Goal: Feedback & Contribution: Submit feedback/report problem

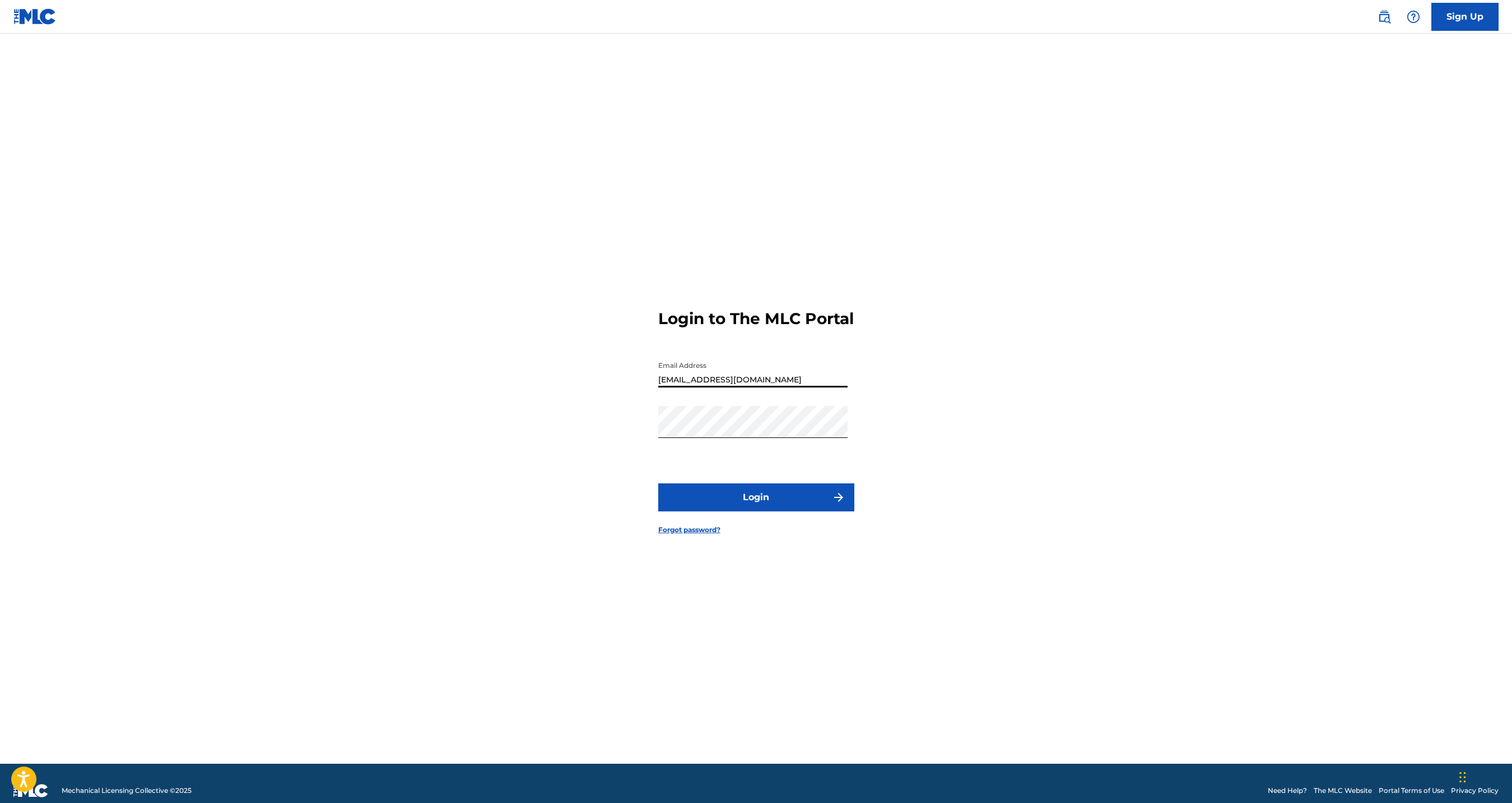
type input "[EMAIL_ADDRESS][DOMAIN_NAME]"
click at [749, 508] on button "Login" at bounding box center [756, 497] width 196 height 28
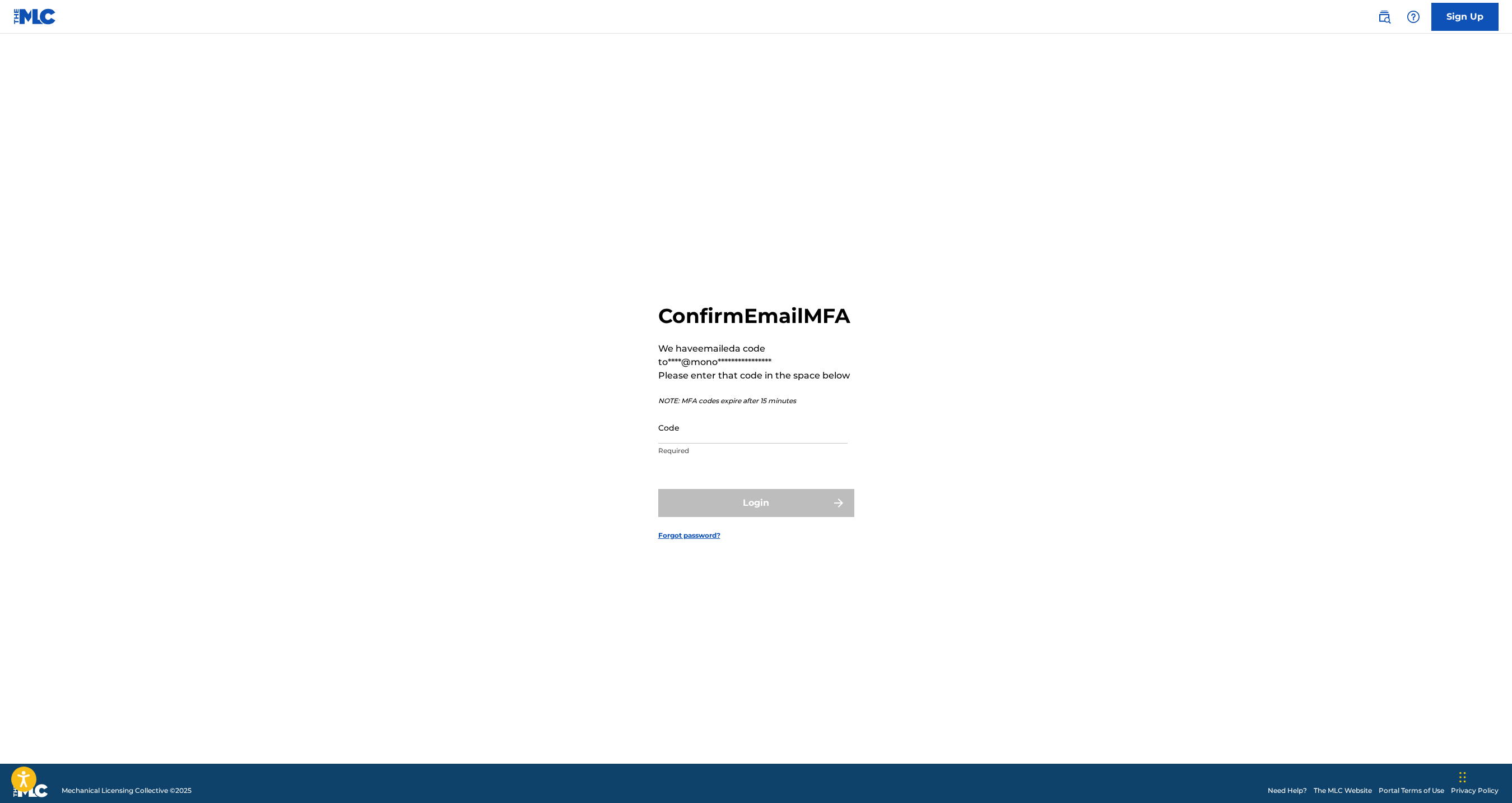
click at [756, 443] on input "Code" at bounding box center [753, 427] width 189 height 32
paste input "161765"
type input "161765"
click at [744, 516] on button "Login" at bounding box center [756, 502] width 196 height 28
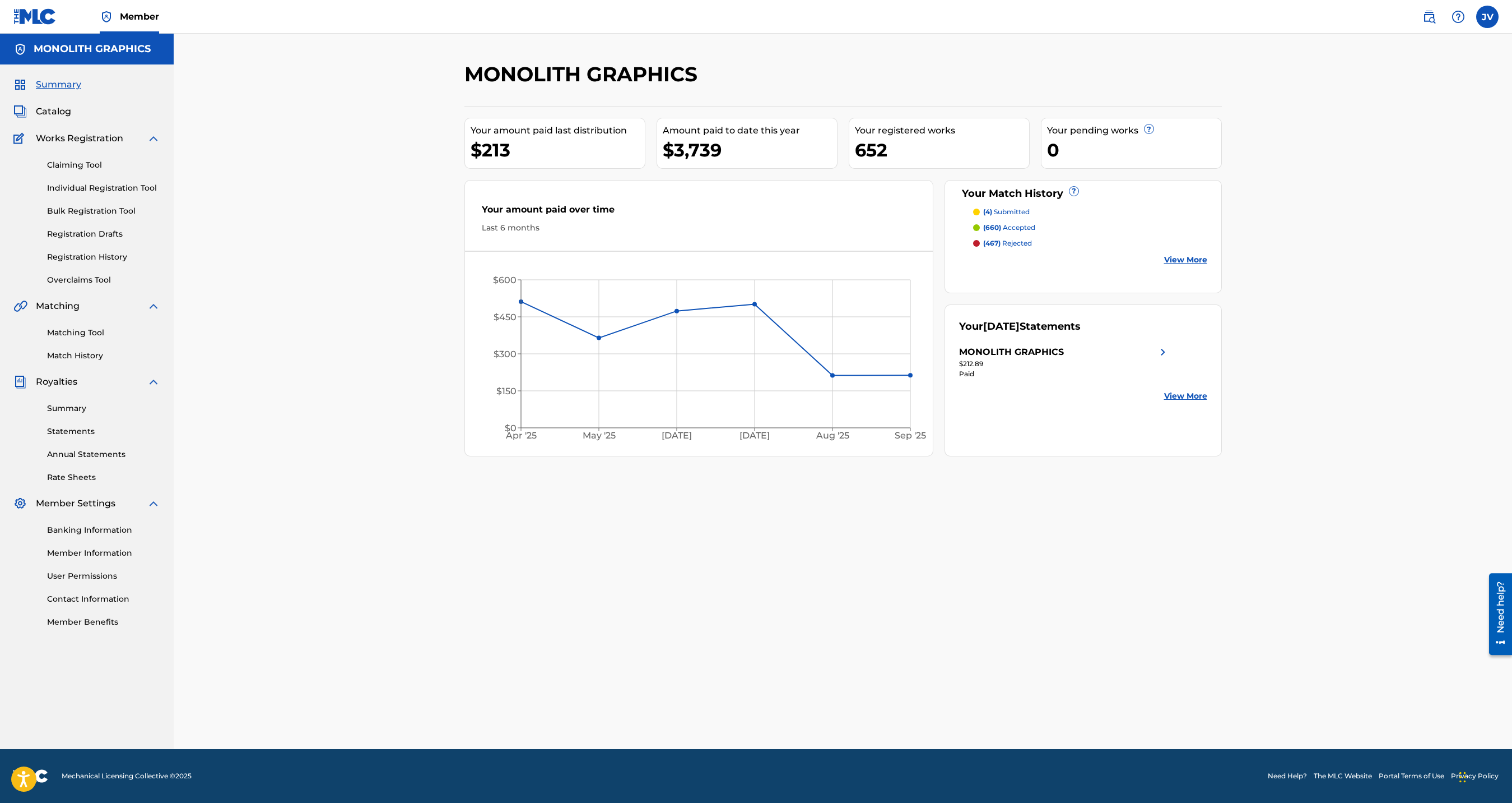
click at [69, 331] on link "Matching Tool" at bounding box center [104, 332] width 113 height 11
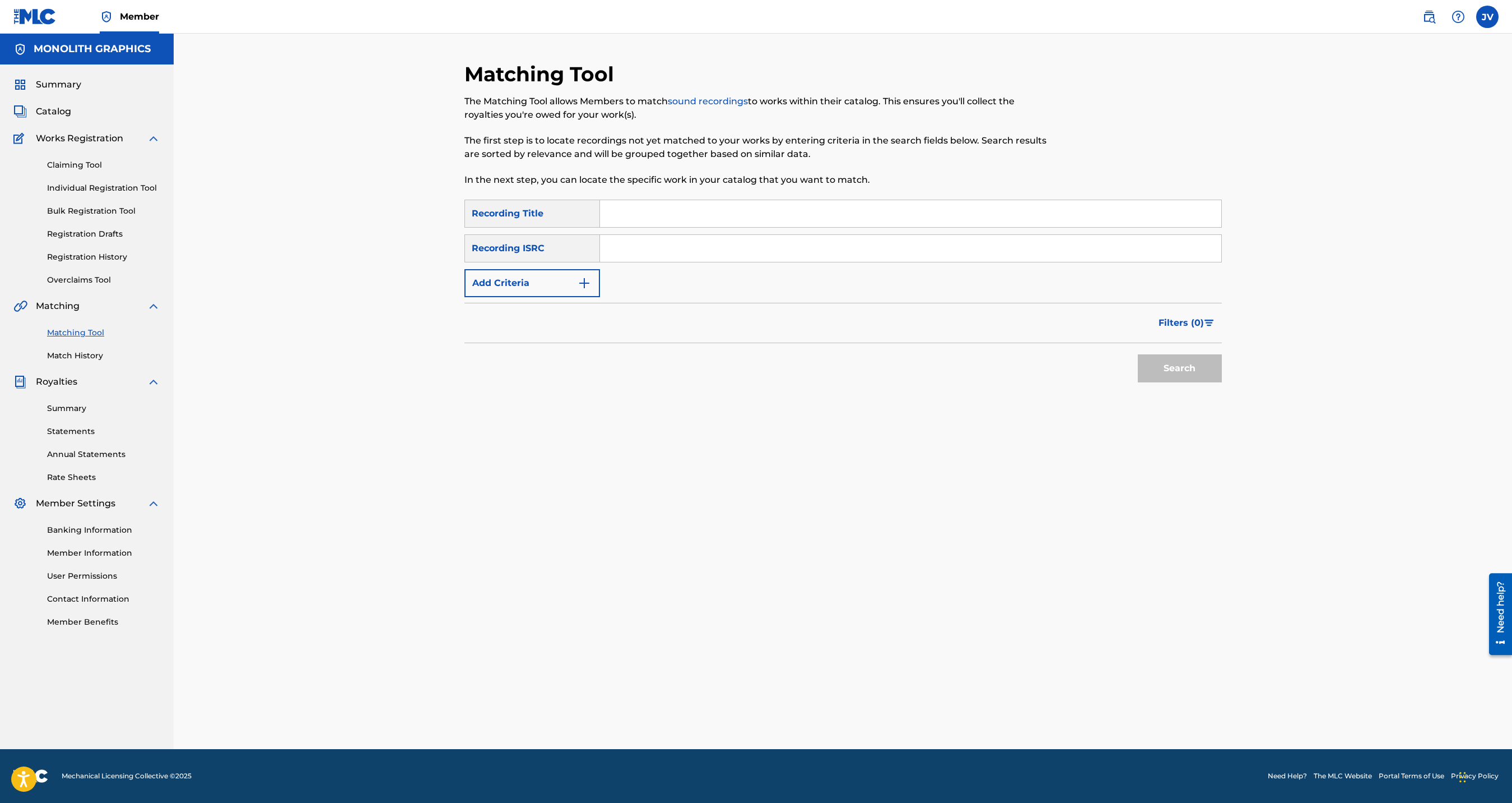
click at [84, 358] on link "Match History" at bounding box center [104, 355] width 113 height 11
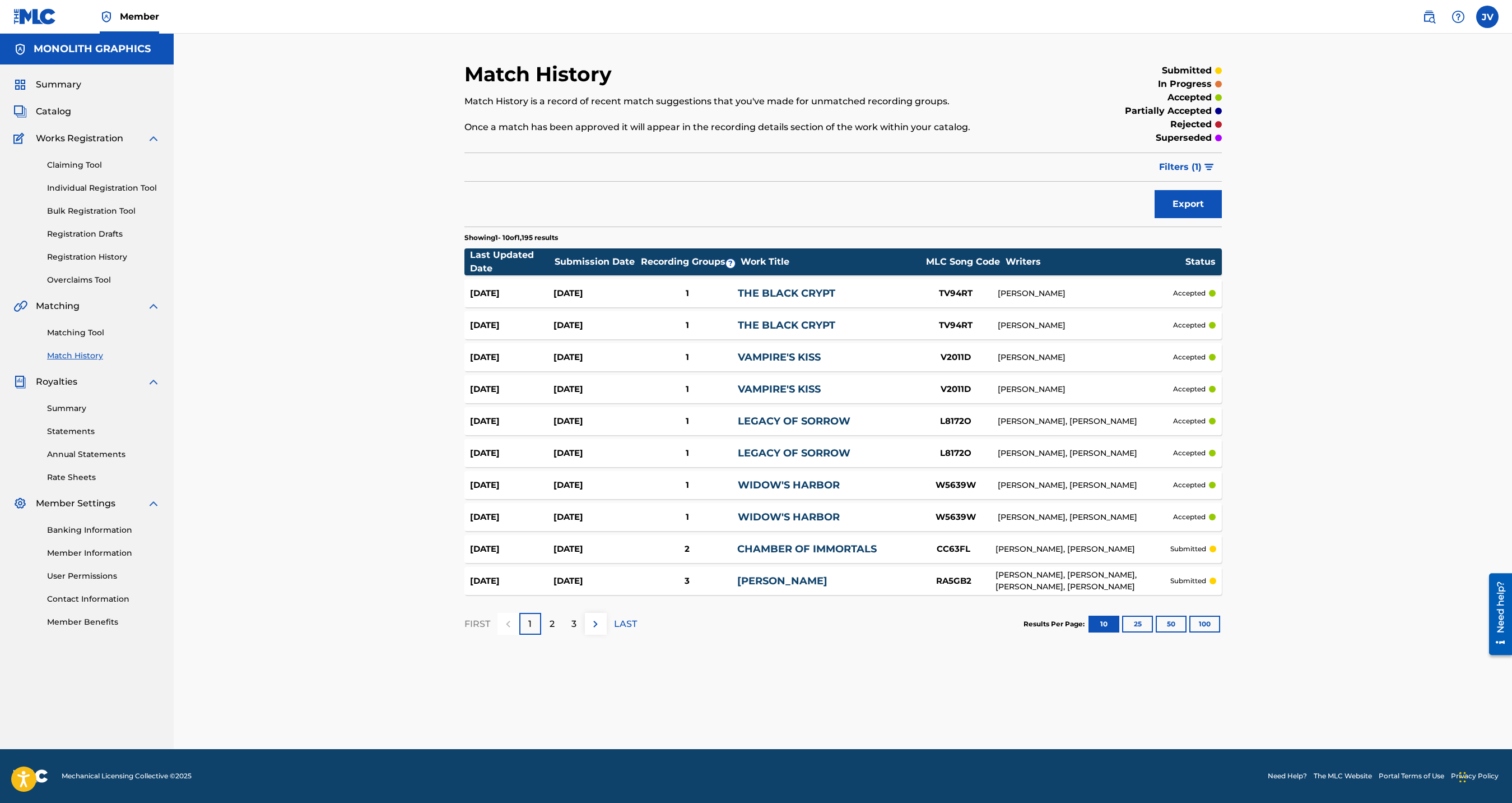
click at [782, 581] on link "[PERSON_NAME]" at bounding box center [783, 581] width 90 height 12
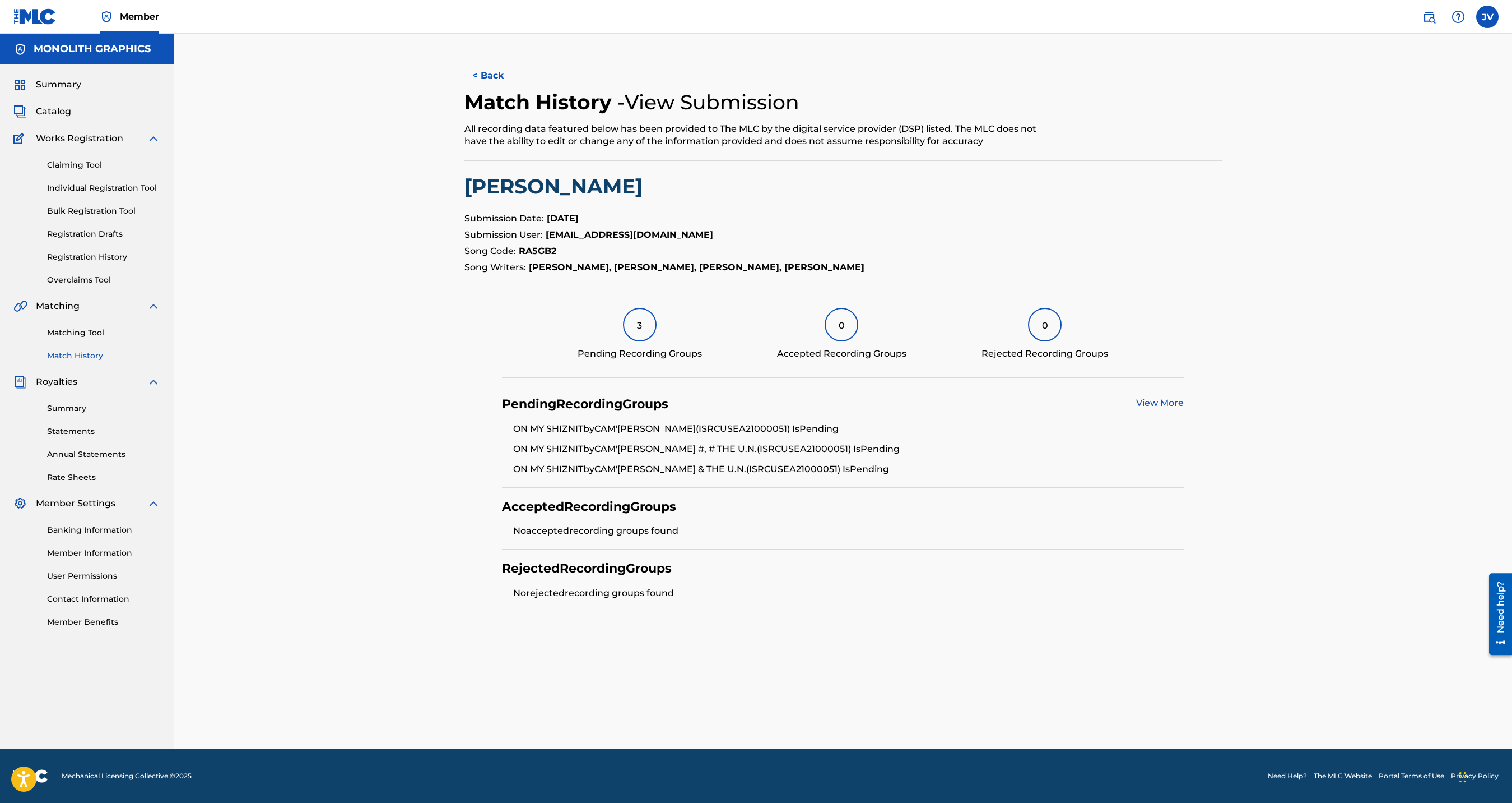
click at [95, 336] on link "Matching Tool" at bounding box center [104, 332] width 113 height 11
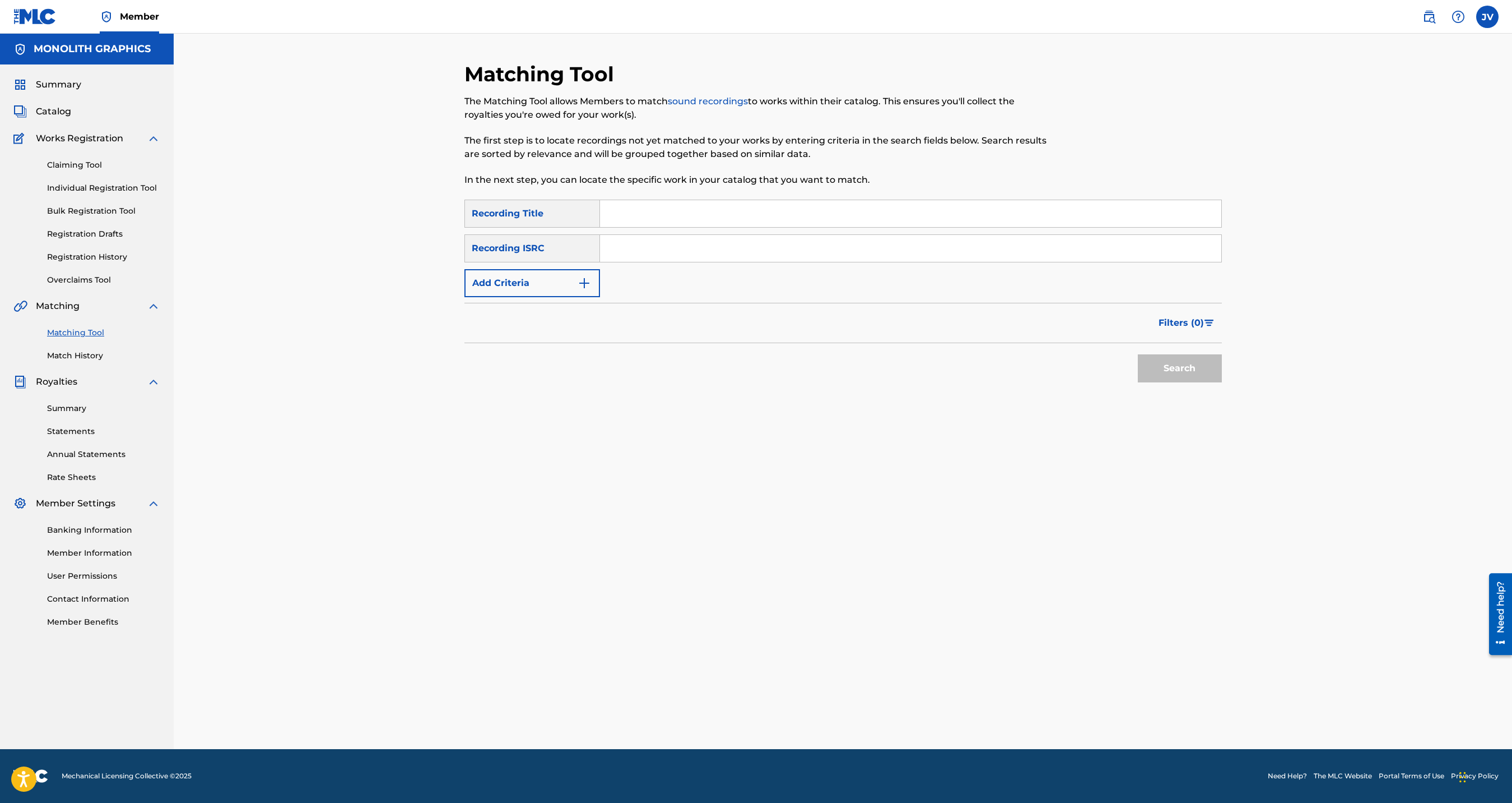
click at [583, 279] on img "Search Form" at bounding box center [584, 283] width 14 height 14
click at [570, 286] on div "Writer" at bounding box center [522, 283] width 101 height 14
click at [565, 311] on div "Recording Artist" at bounding box center [532, 311] width 134 height 28
click at [618, 285] on input "Search Form" at bounding box center [900, 282] width 600 height 27
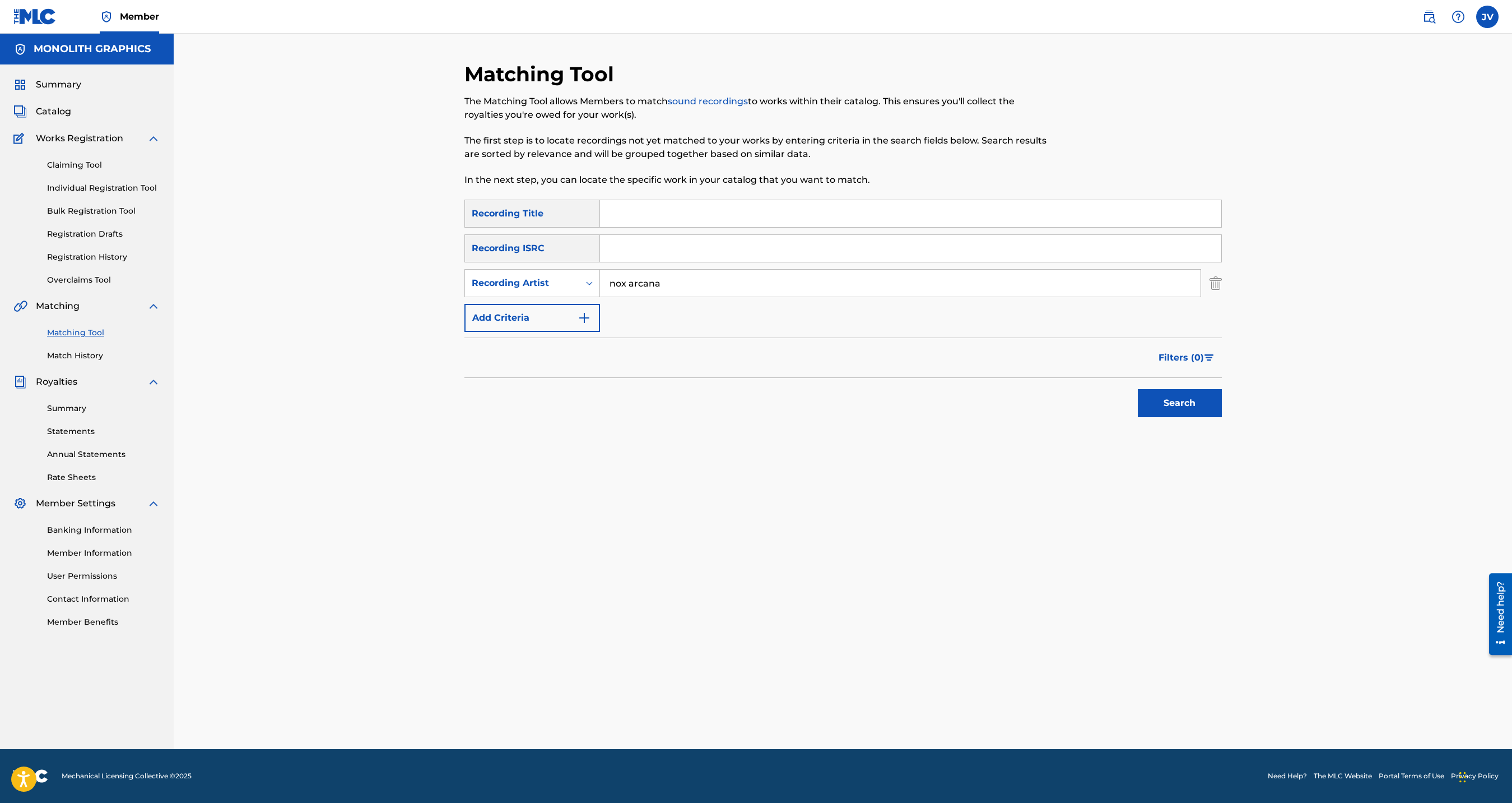
type input "nox arcana"
click at [1138, 389] on button "Search" at bounding box center [1180, 403] width 84 height 28
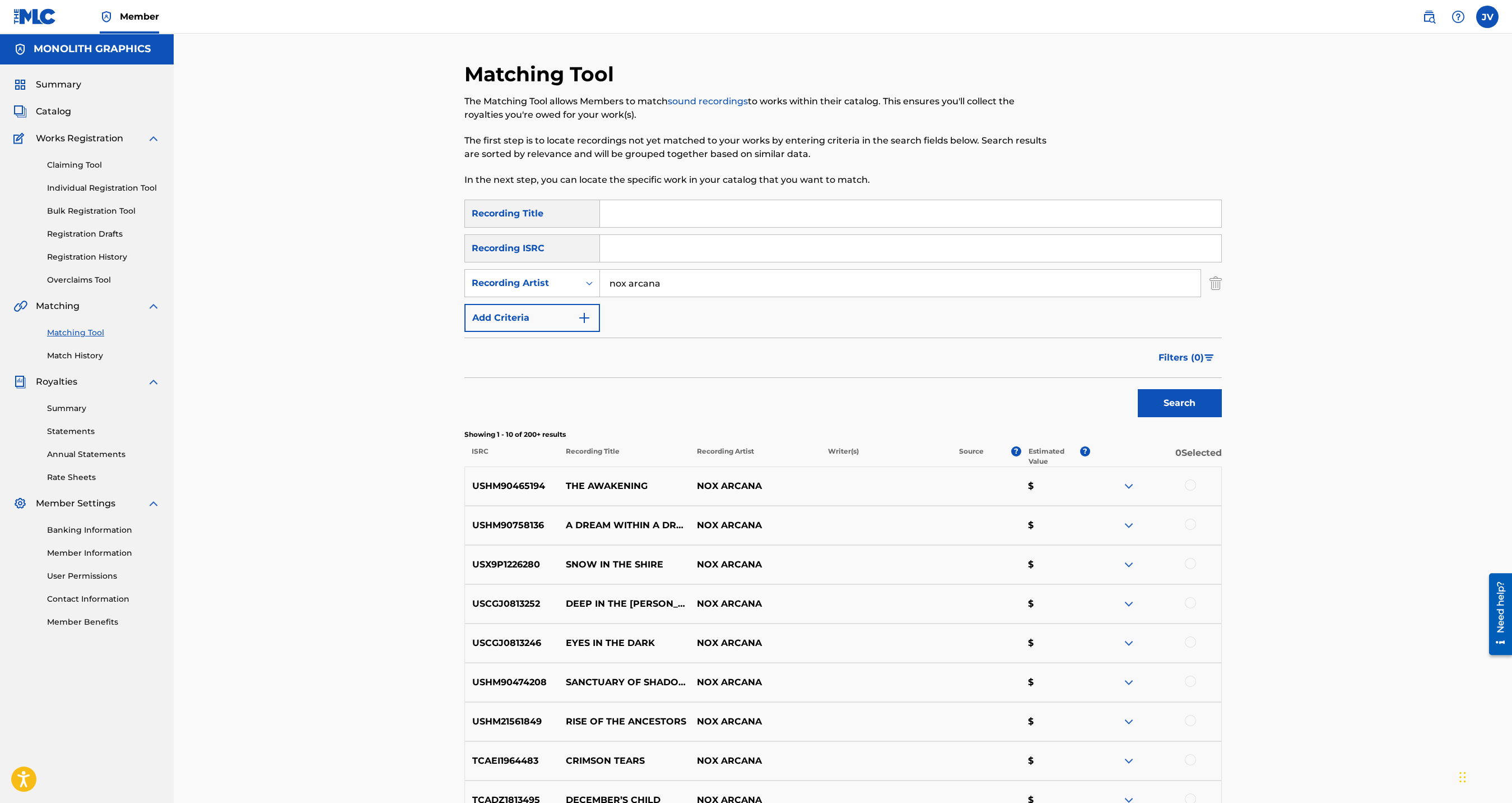
click at [656, 212] on input "Search Form" at bounding box center [911, 213] width 622 height 27
paste input "Pandora's Curse"
type input "Pandora's Curse"
click at [1205, 398] on button "Search" at bounding box center [1180, 403] width 84 height 28
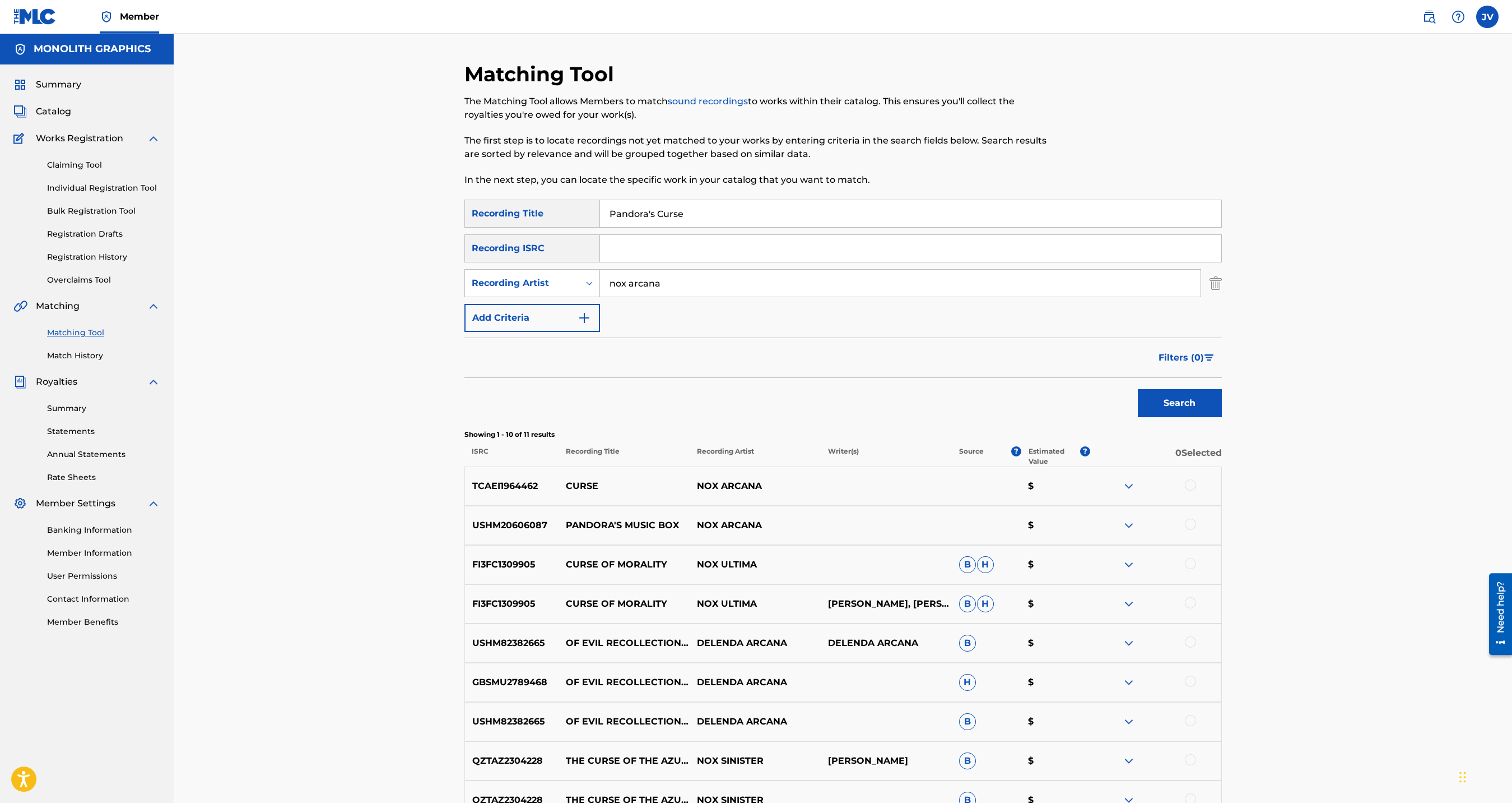
click at [1134, 527] on img at bounding box center [1129, 525] width 14 height 14
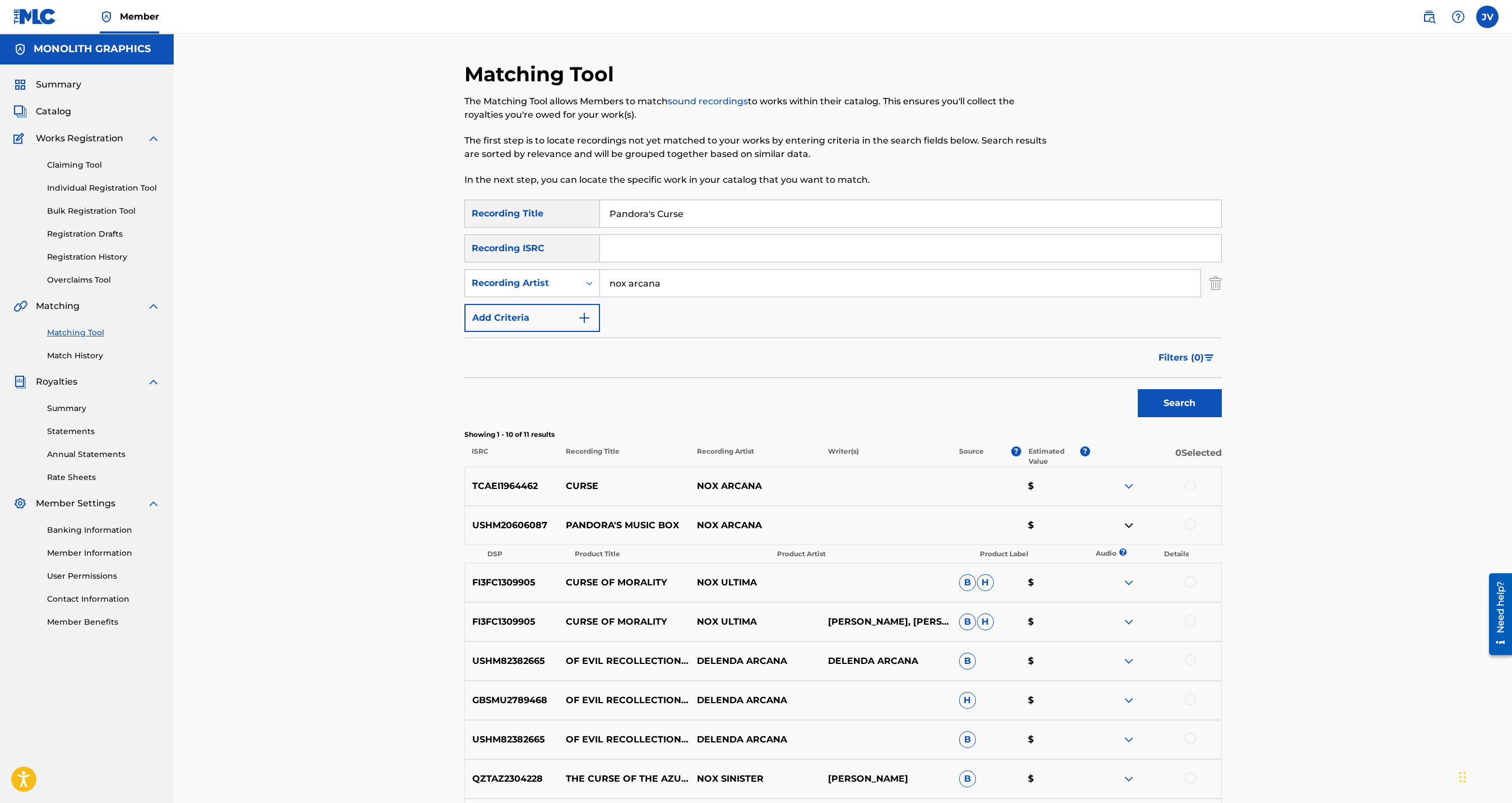
click at [89, 353] on link "Match History" at bounding box center [104, 355] width 113 height 11
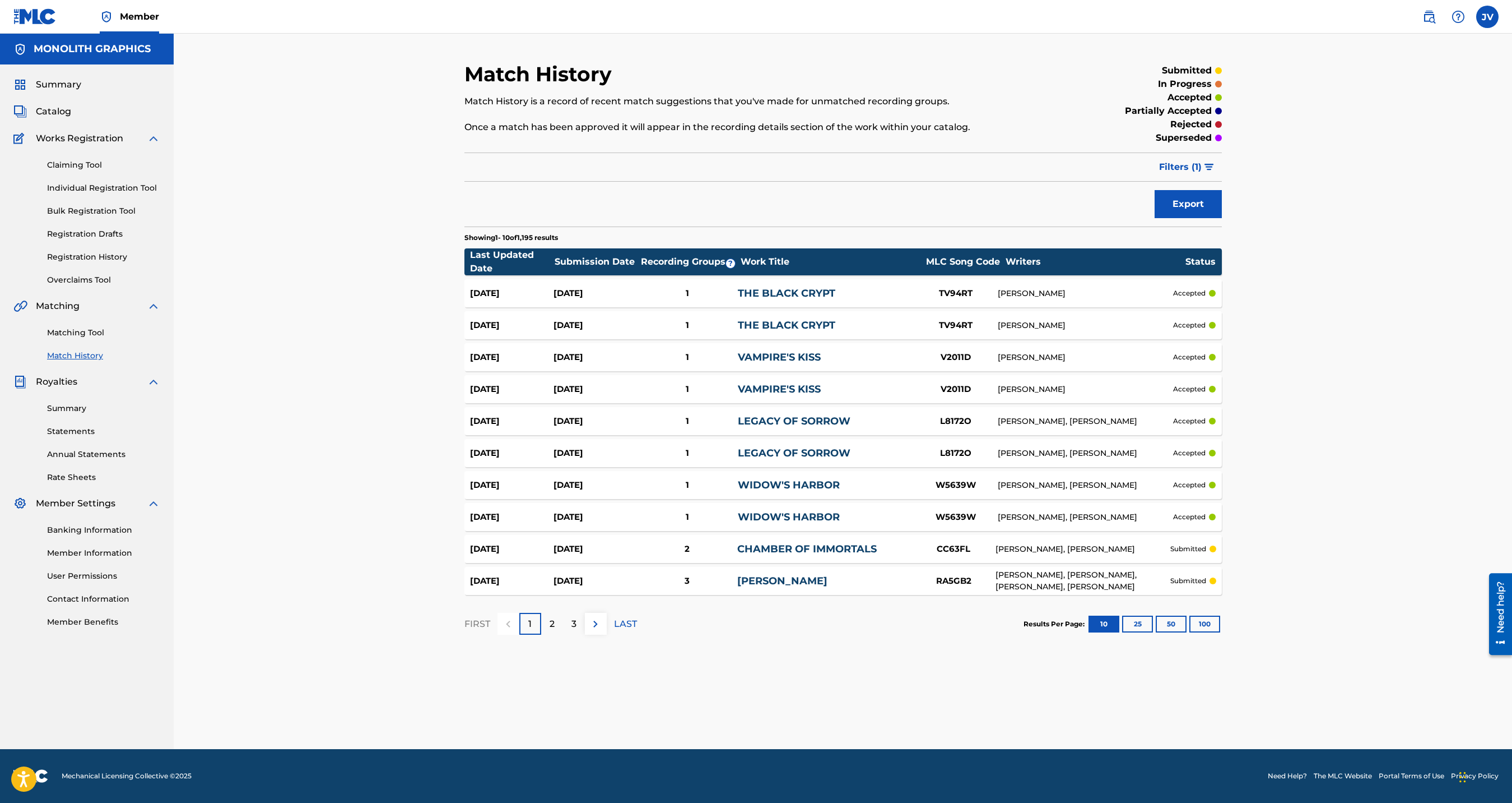
click at [1206, 626] on button "100" at bounding box center [1205, 624] width 31 height 17
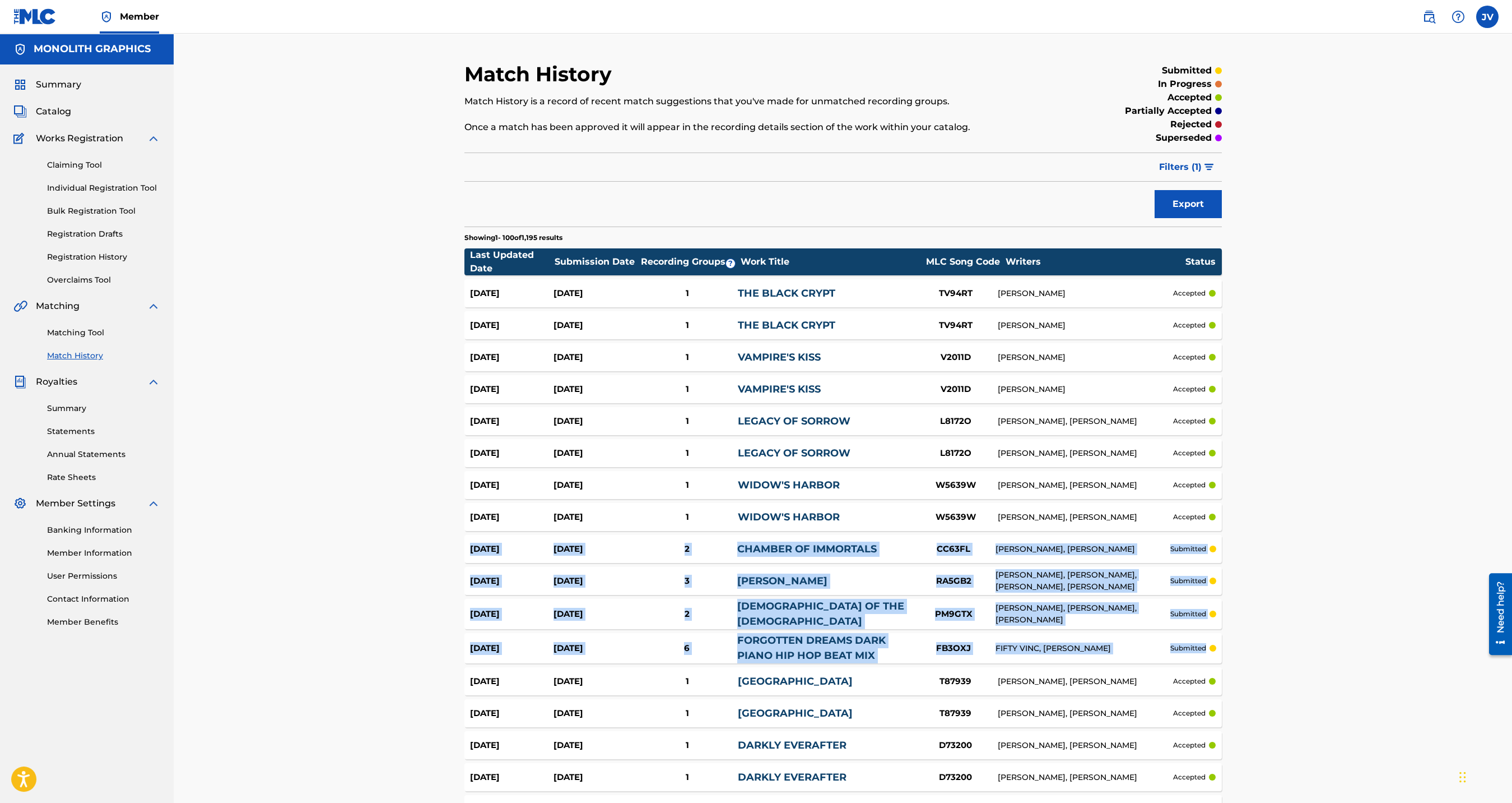
drag, startPoint x: 433, startPoint y: 543, endPoint x: 1221, endPoint y: 653, distance: 795.6
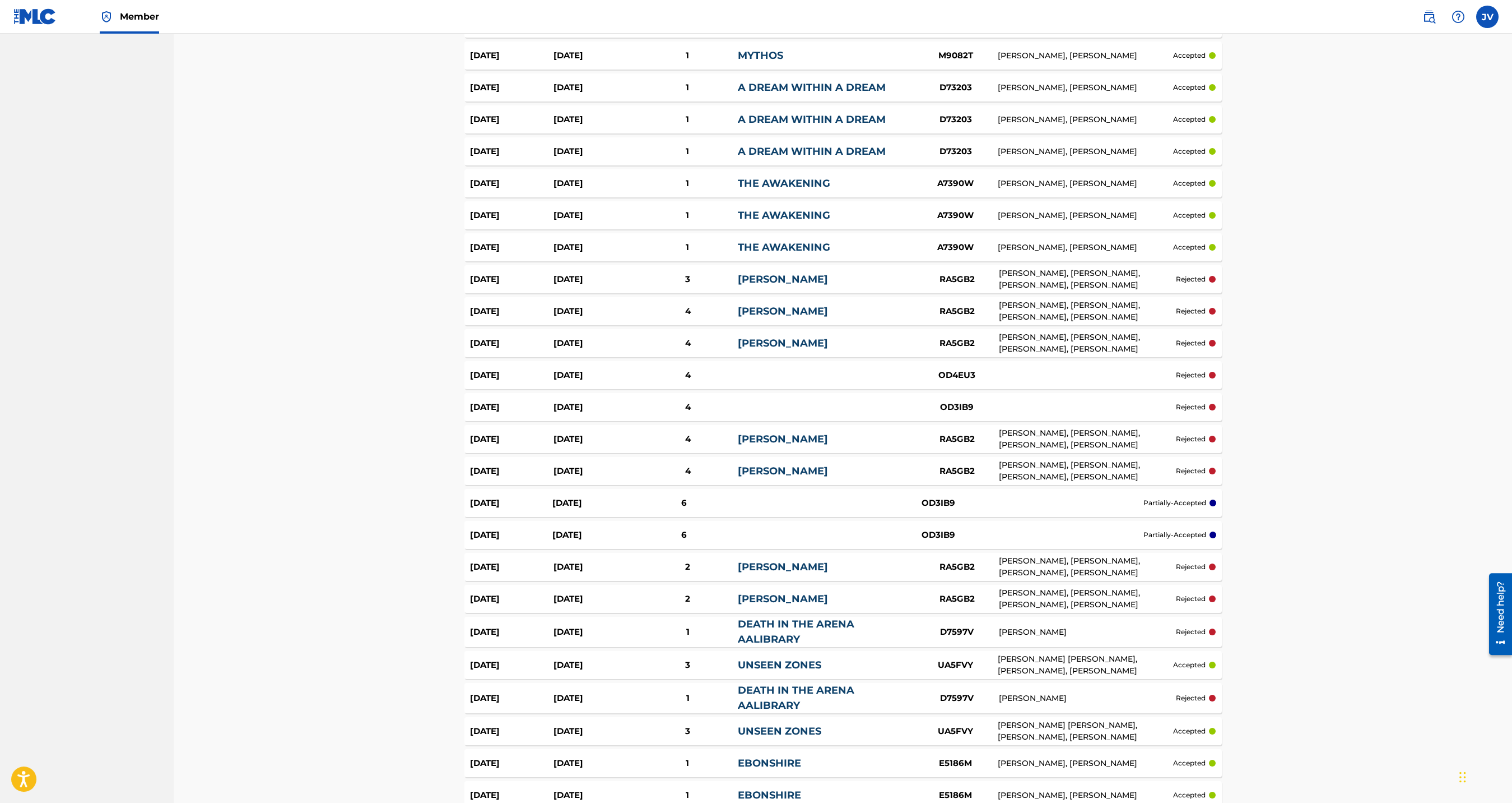
scroll to position [1823, 0]
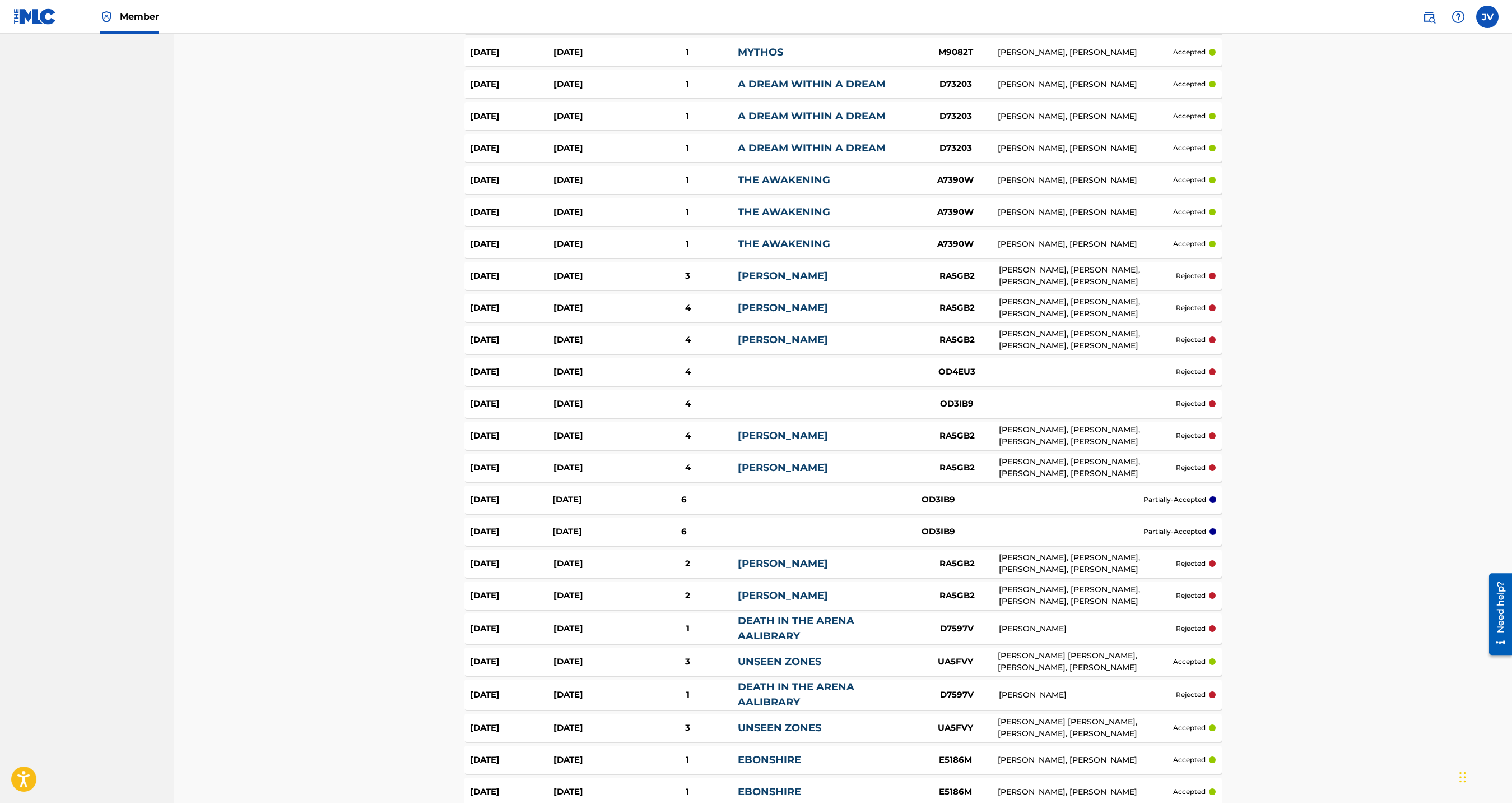
click at [1061, 462] on div "[PERSON_NAME], [PERSON_NAME], [PERSON_NAME], [PERSON_NAME]" at bounding box center [1088, 467] width 177 height 24
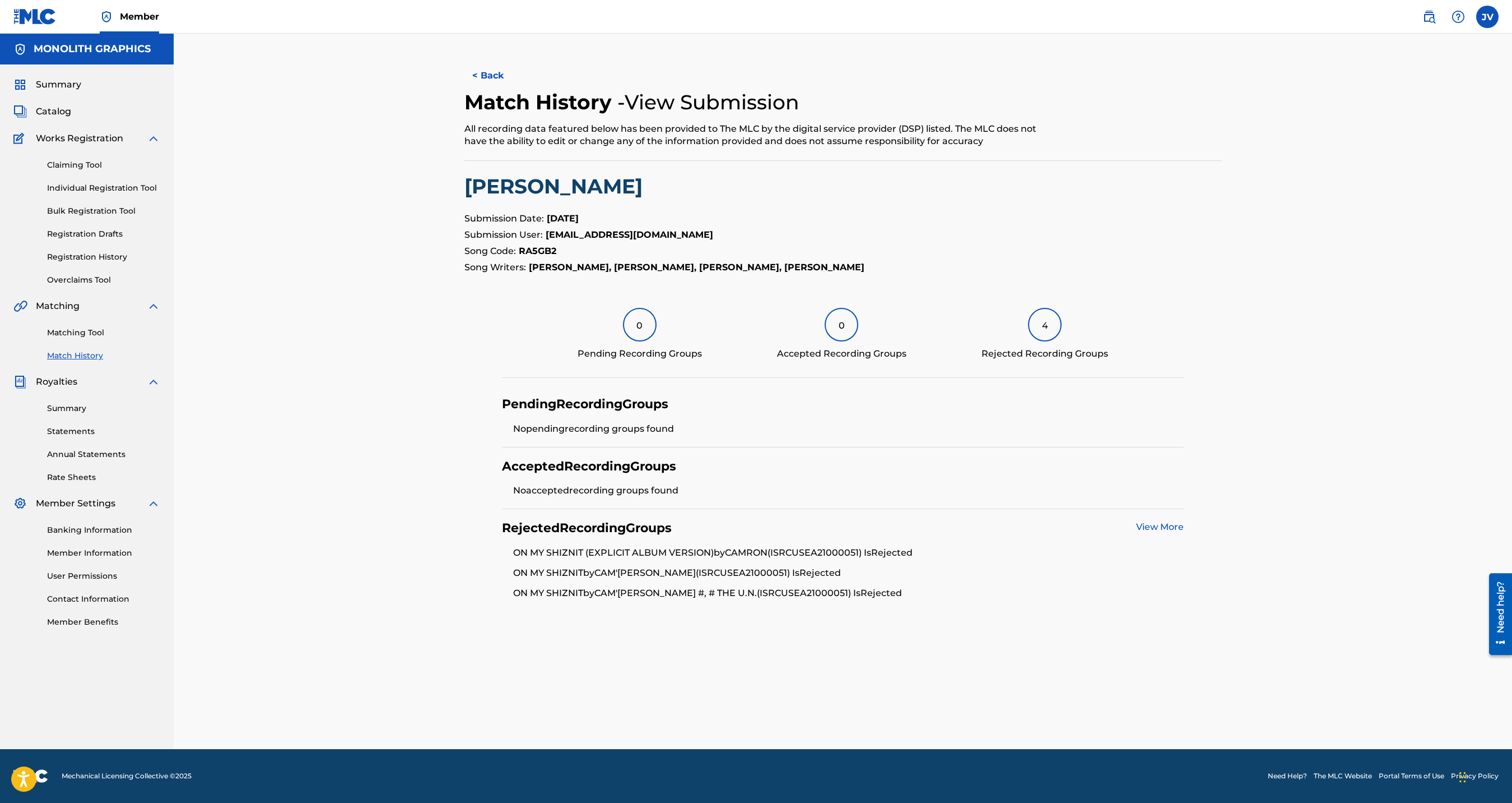
click at [63, 113] on span "Catalog" at bounding box center [53, 111] width 35 height 14
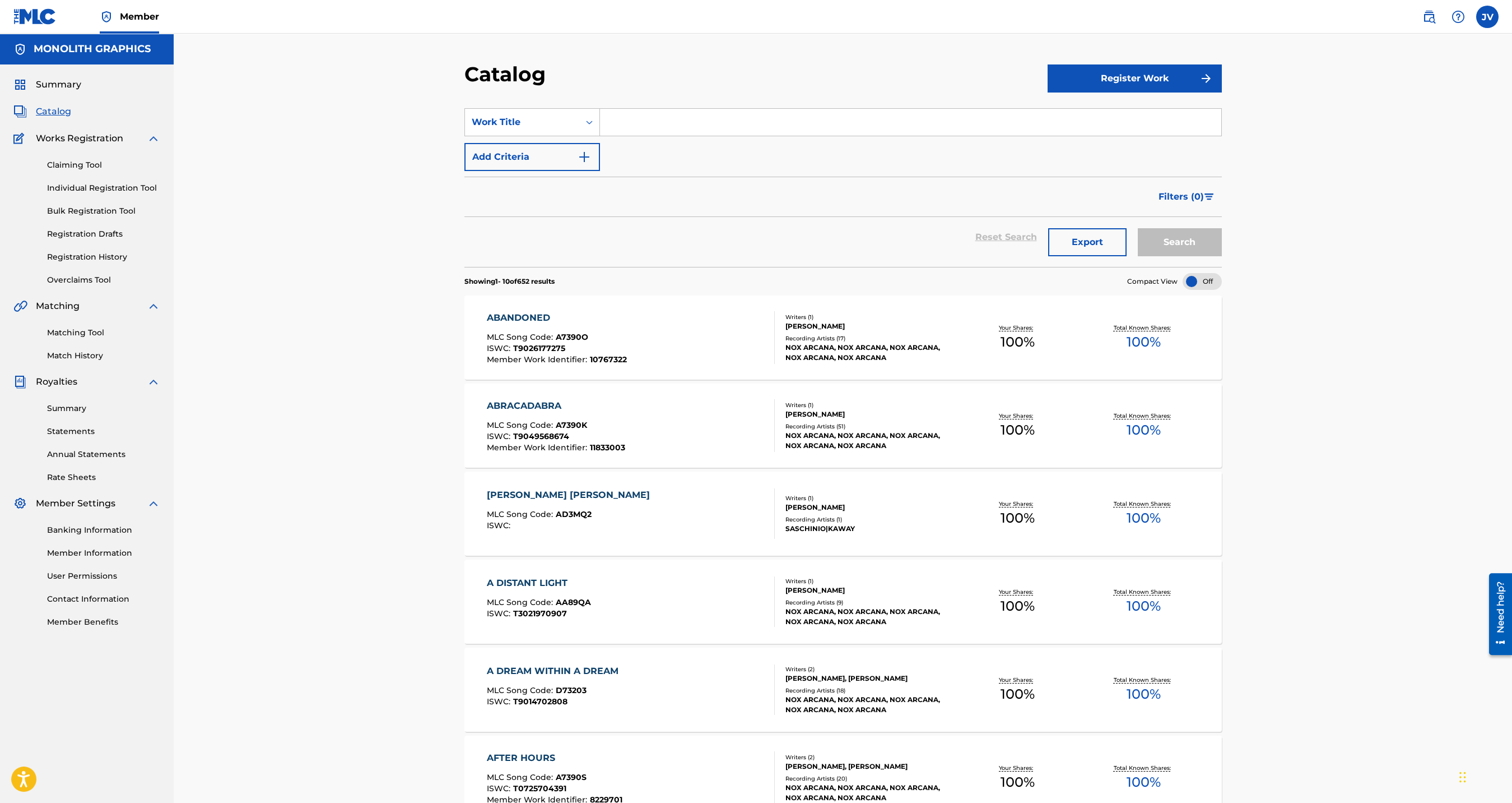
click at [649, 123] on input "Search Form" at bounding box center [911, 121] width 622 height 27
type input "[PERSON_NAME]"
click at [1138, 228] on button "Search" at bounding box center [1180, 242] width 84 height 28
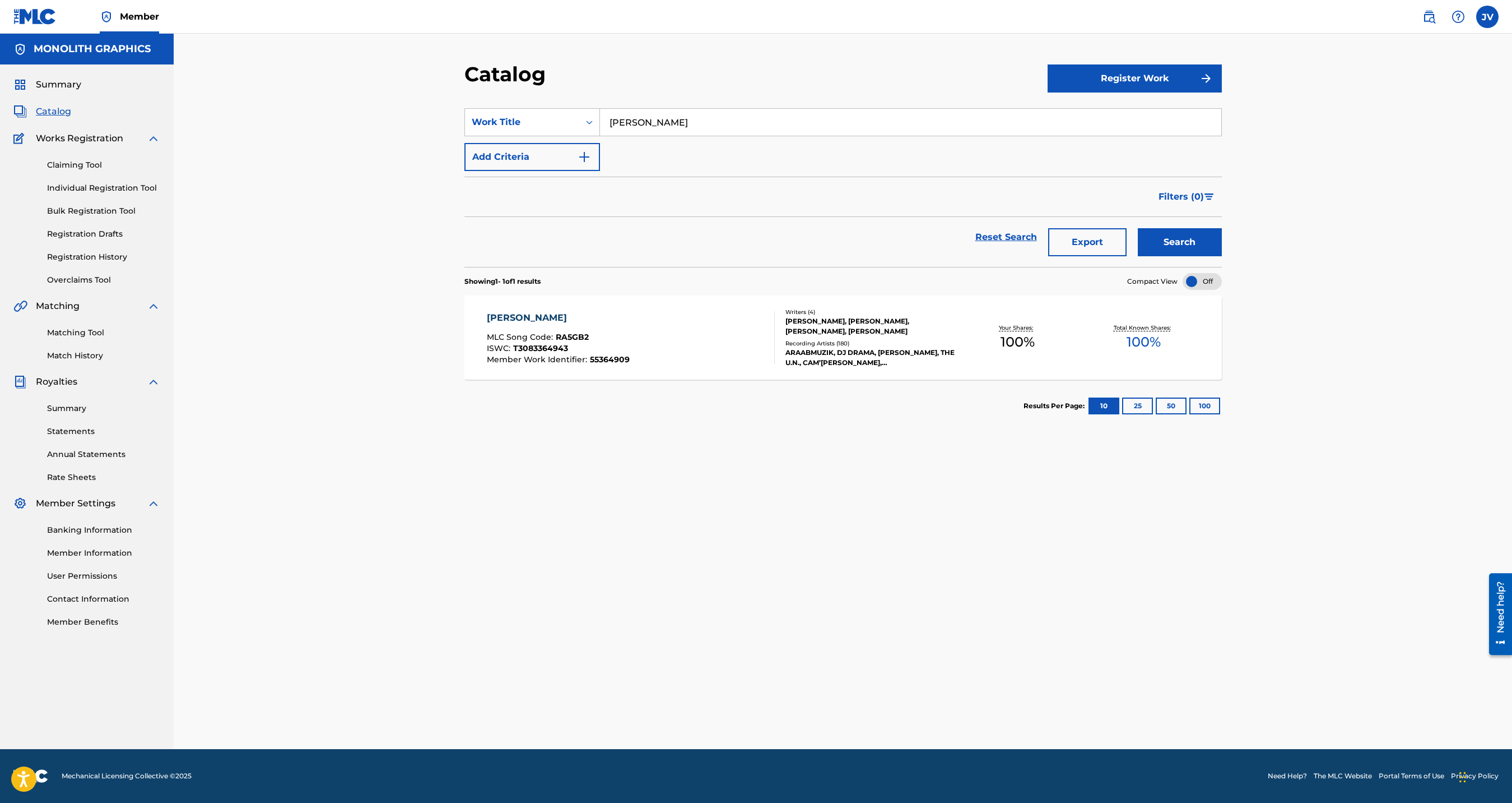
click at [693, 333] on div "[PERSON_NAME] MLC Song Code : RA5GB2 ISWC : T3083364943 Member Work Identifier …" at bounding box center [631, 337] width 288 height 53
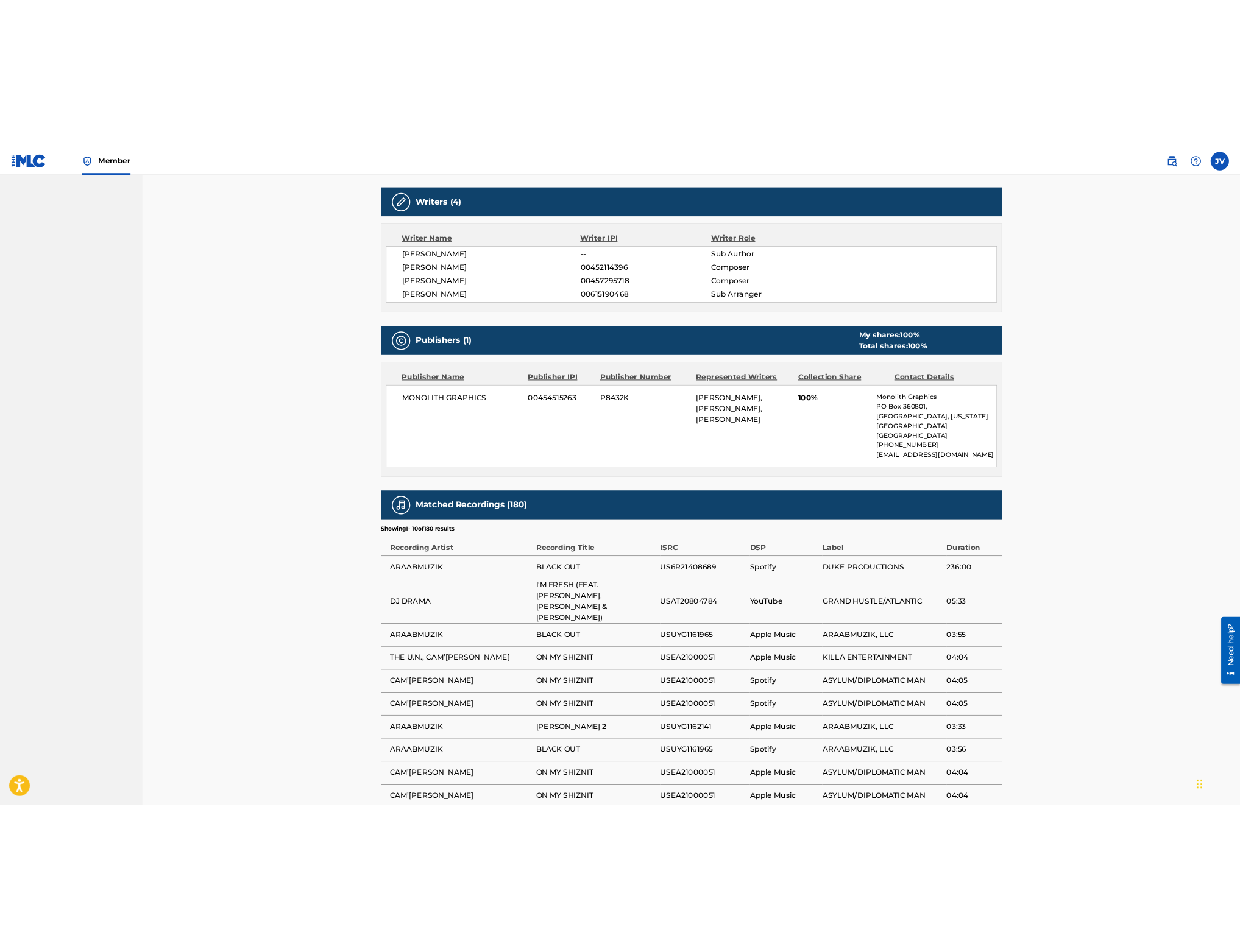
scroll to position [1759, 0]
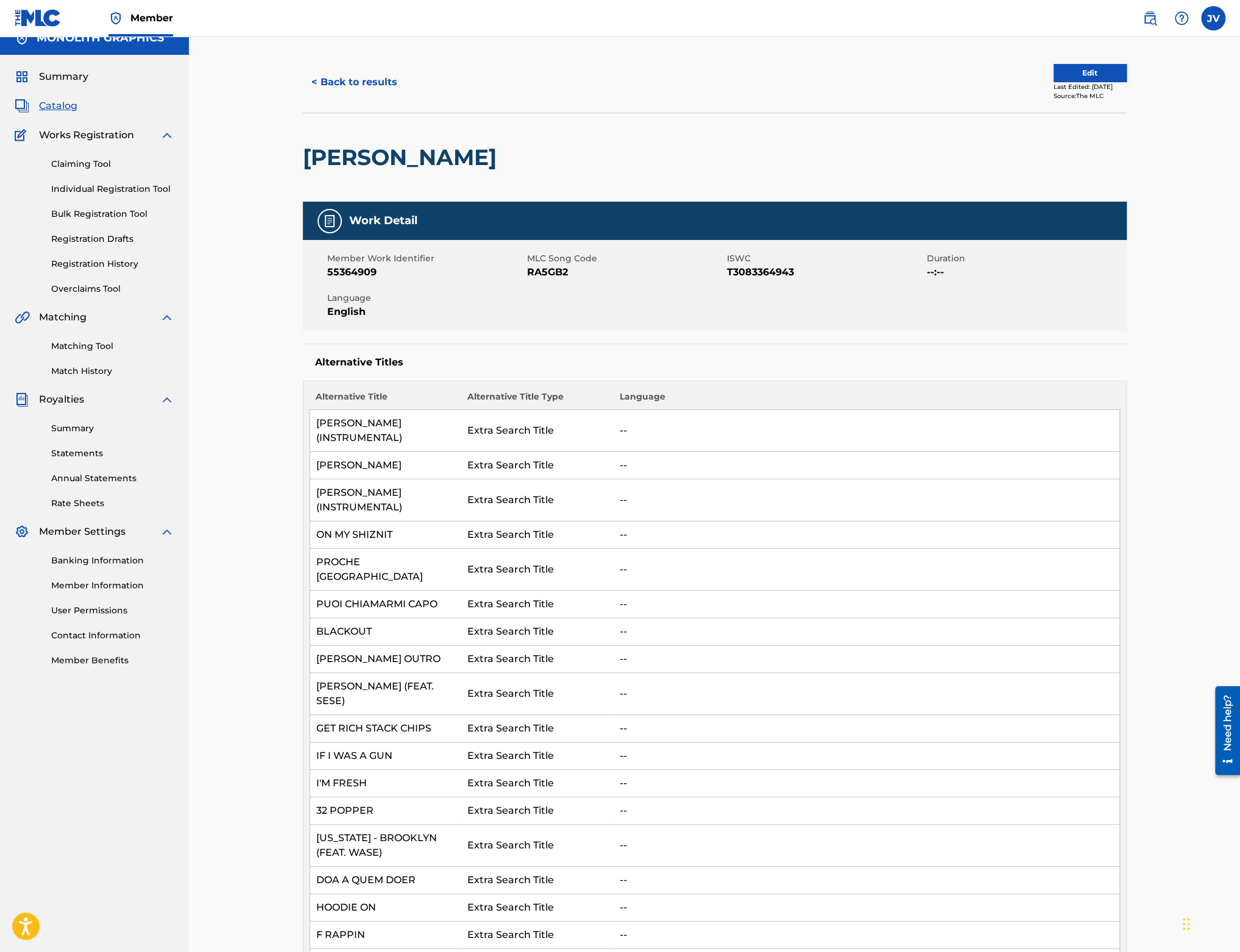
scroll to position [0, 0]
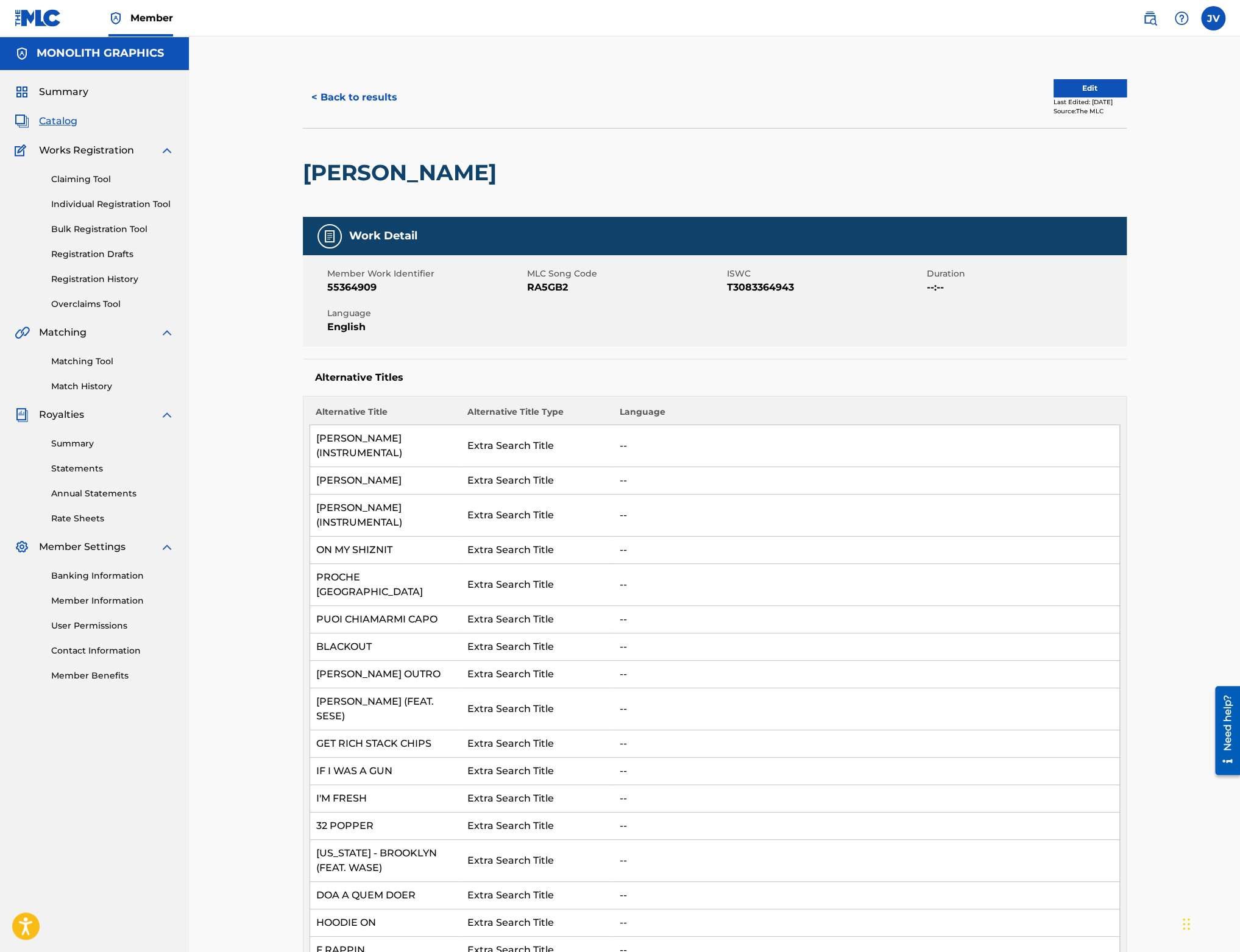
click at [1176, 23] on img at bounding box center [1181, 18] width 15 height 15
click at [1164, 191] on link "Contact us" at bounding box center [1181, 205] width 104 height 29
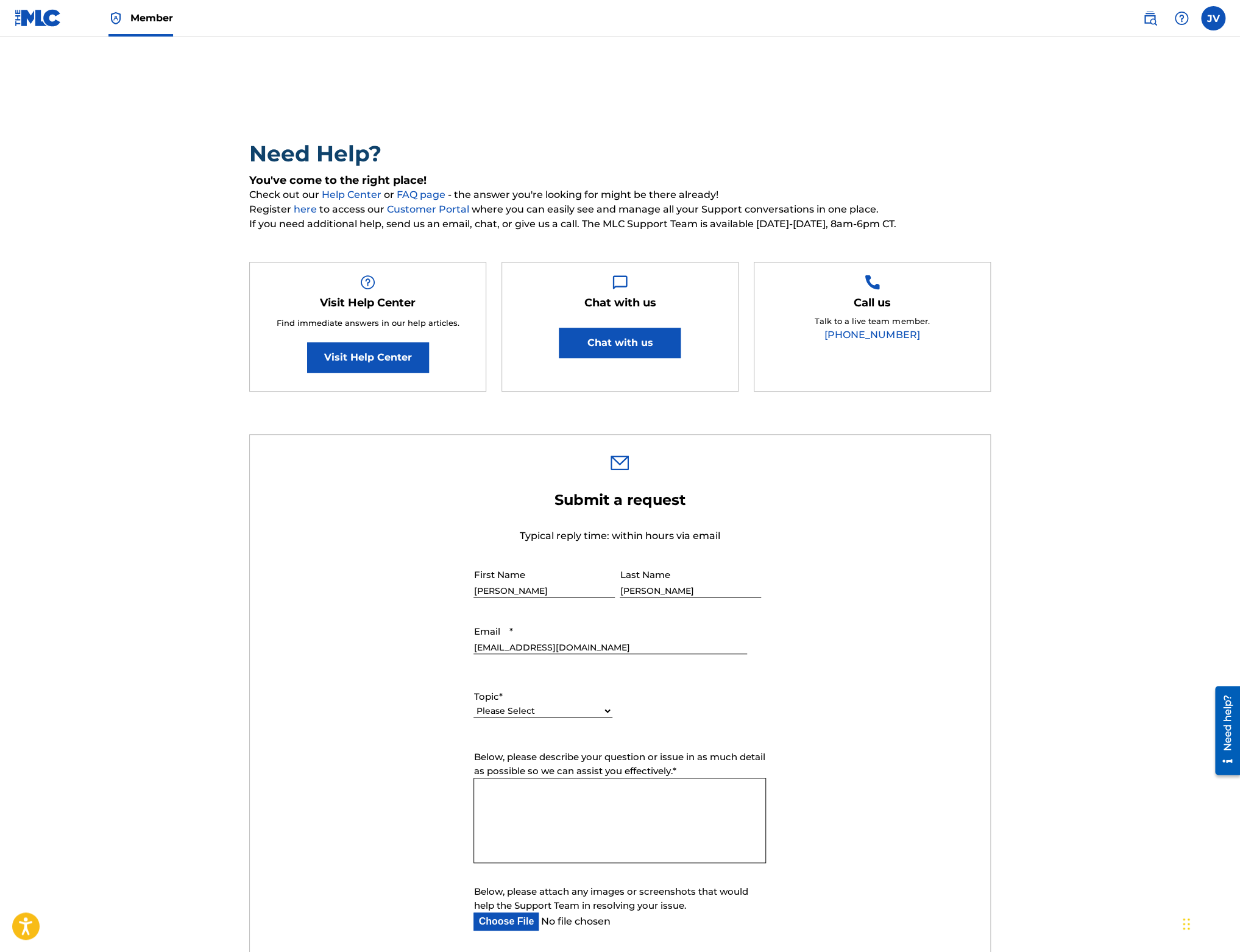
click at [407, 353] on link "Visit Help Center" at bounding box center [367, 357] width 122 height 31
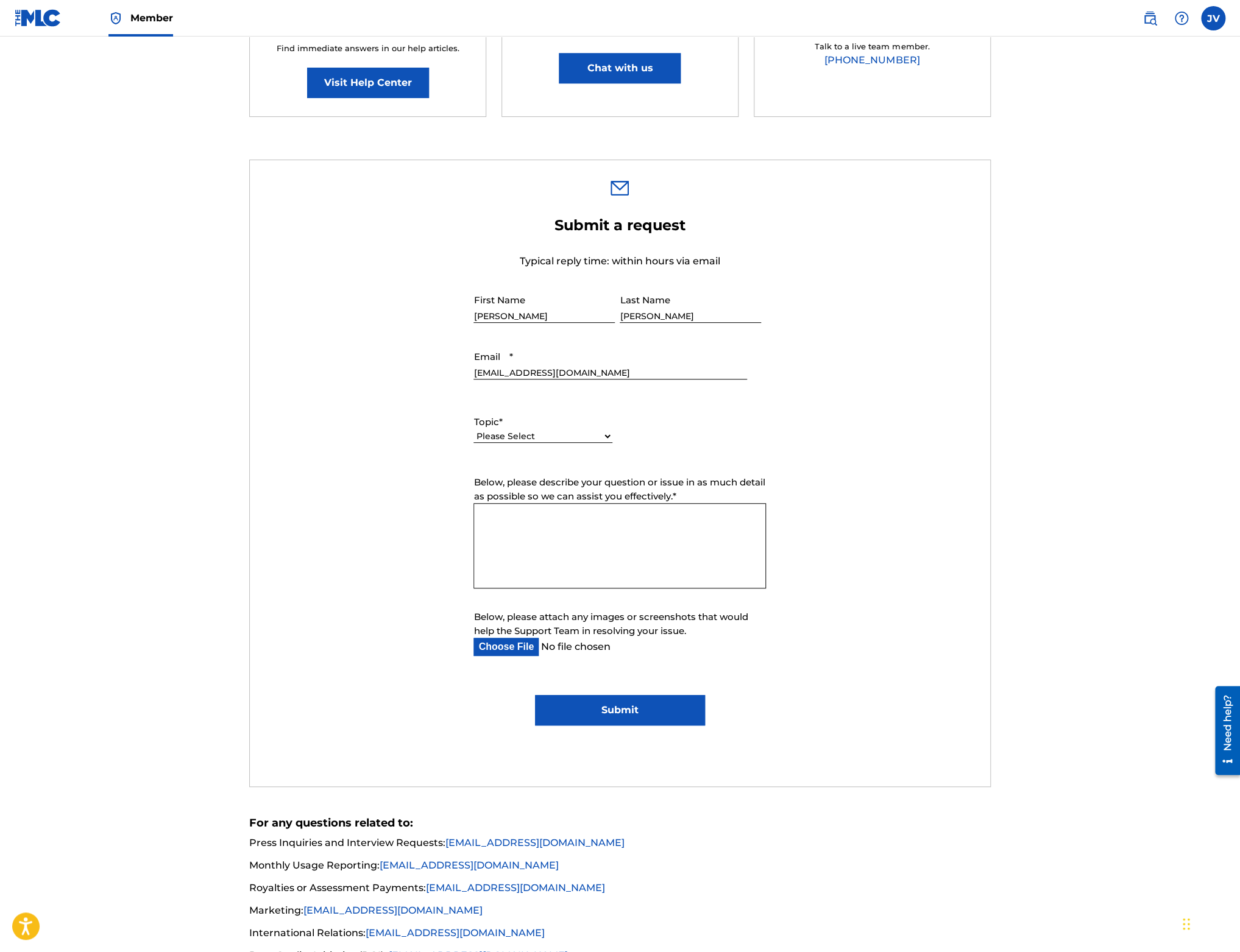
scroll to position [372, 0]
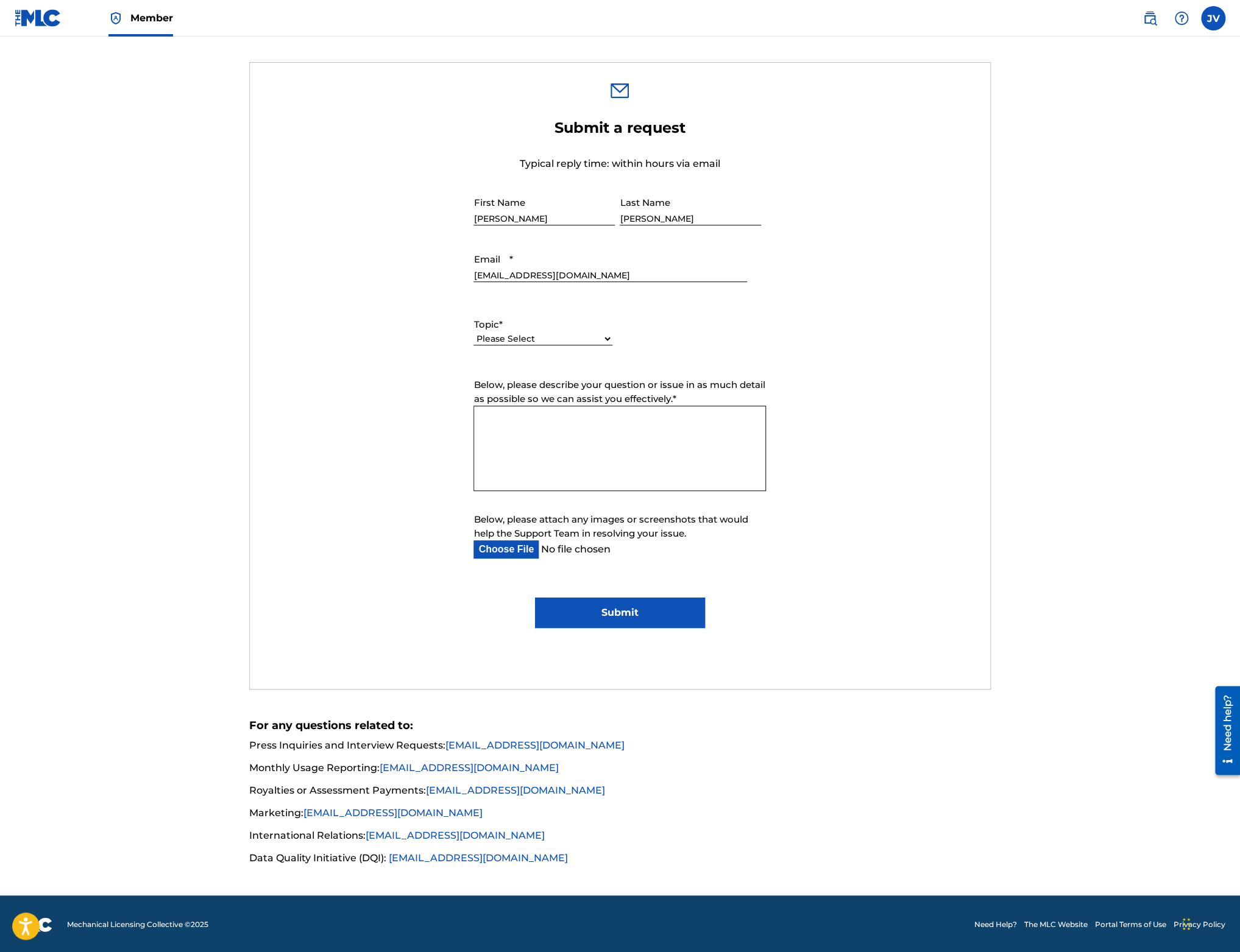
click at [503, 331] on label "Topic *" at bounding box center [542, 324] width 139 height 14
click at [503, 333] on select "Please Select I need help with my account I need help with managing my catalog …" at bounding box center [542, 338] width 139 height 12
select select "I need help with managing my catalog"
click option "I need help with managing my catalog" at bounding box center [0, 0] width 0 height 0
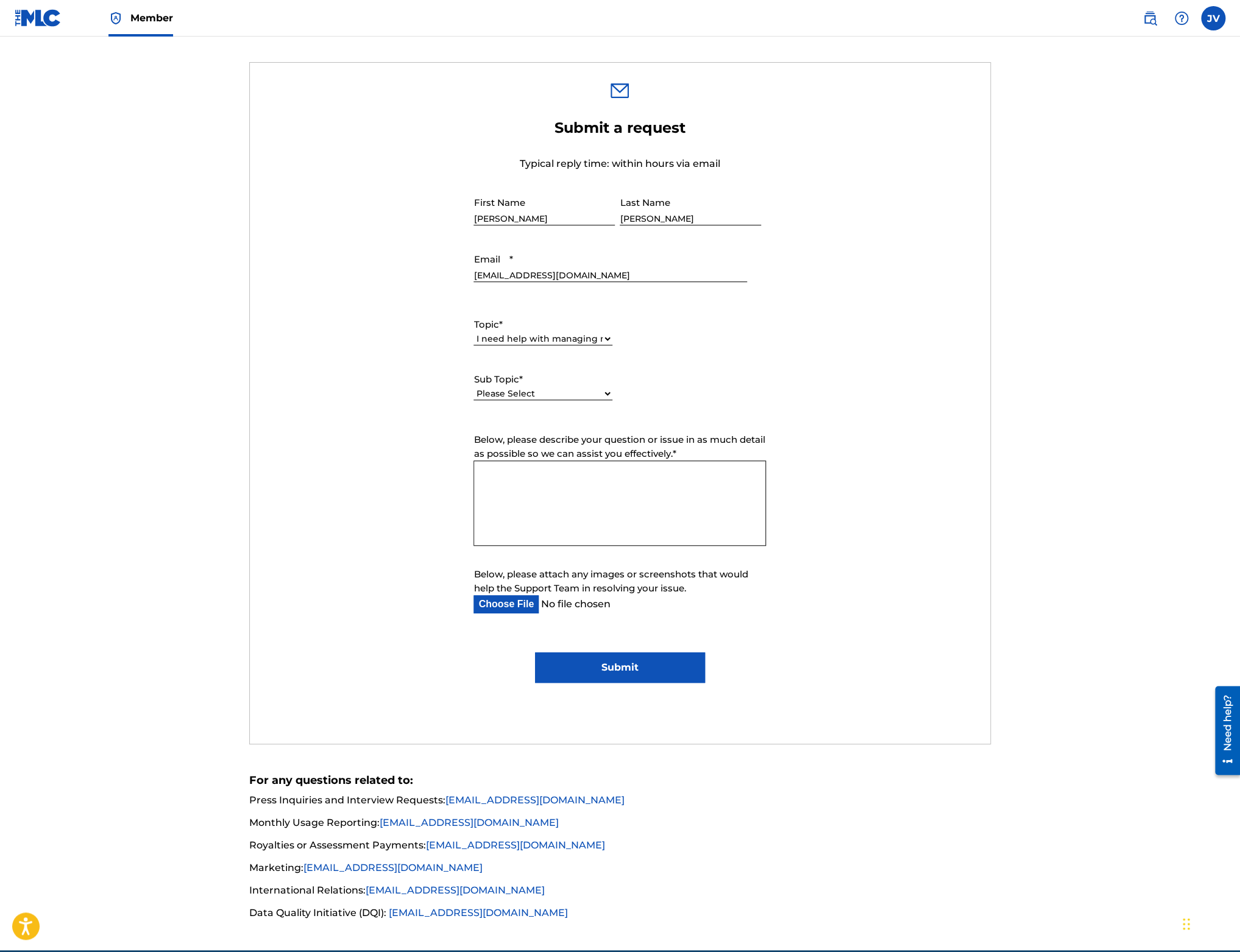
select select "I need help with the Matching Tool"
click option "I need help with the Matching Tool" at bounding box center [0, 0] width 0 height 0
click at [591, 523] on textarea "Below, please describe your question or issue in as much detail as possible so …" at bounding box center [620, 503] width 293 height 85
type textarea "When are you going to get the matching tool working again? I keep matching reco…"
click at [51, 21] on img at bounding box center [38, 17] width 47 height 17
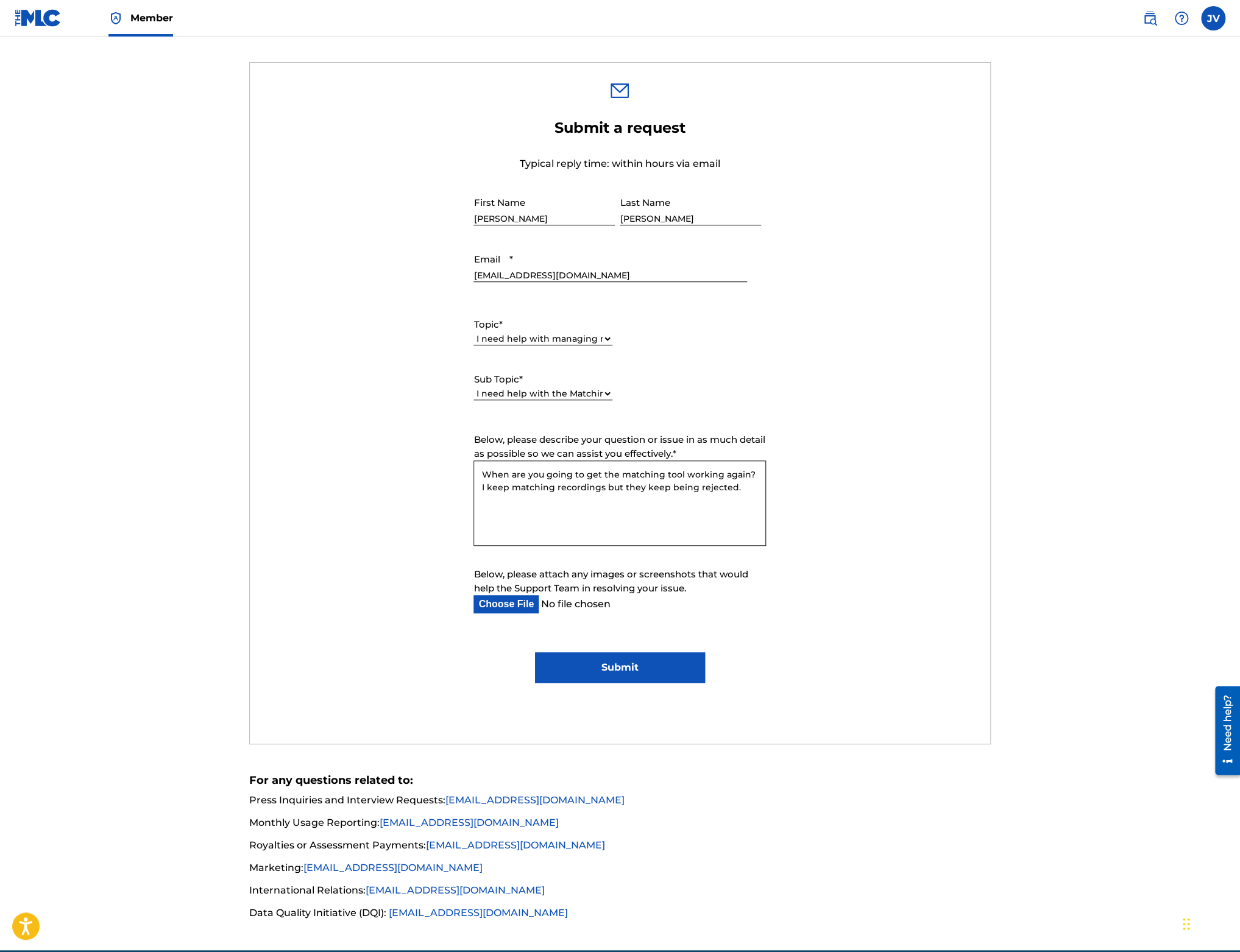
click at [479, 599] on input "Below, please attach any images or screenshots that would help the Support Team…" at bounding box center [610, 605] width 273 height 18
type input "C:\fakepath\member_7273376_match-history.png"
click at [735, 488] on textarea "When are you going to get the matching tool working again? I keep matching reco…" at bounding box center [620, 503] width 293 height 85
click at [576, 513] on textarea "When are you going to get the matching tool working again? I keep matching reco…" at bounding box center [620, 503] width 293 height 85
click at [566, 515] on textarea "When are you going to get the matching tool working again? I keep matching reco…" at bounding box center [620, 503] width 293 height 85
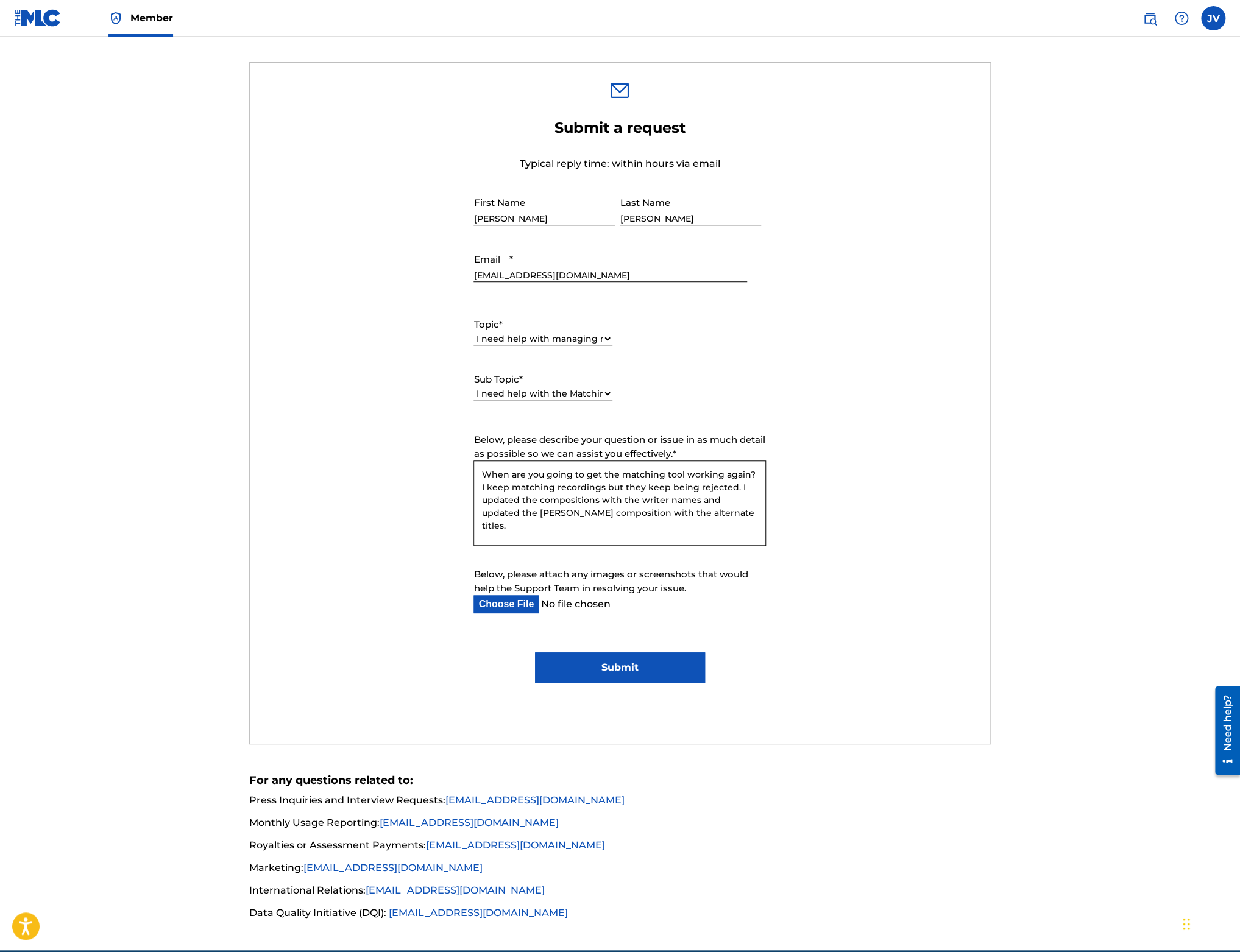
click at [566, 515] on textarea "When are you going to get the matching tool working again? I keep matching reco…" at bounding box center [620, 503] width 293 height 85
click at [567, 501] on textarea "When are you going to get the matching tool working again? I keep matching reco…" at bounding box center [620, 503] width 293 height 85
click at [607, 501] on textarea "When are you going to get the matching tool working again? I keep matching reco…" at bounding box center [620, 503] width 293 height 85
click at [666, 502] on textarea "When are you going to get the matching tool working again? I keep matching reco…" at bounding box center [620, 503] width 293 height 85
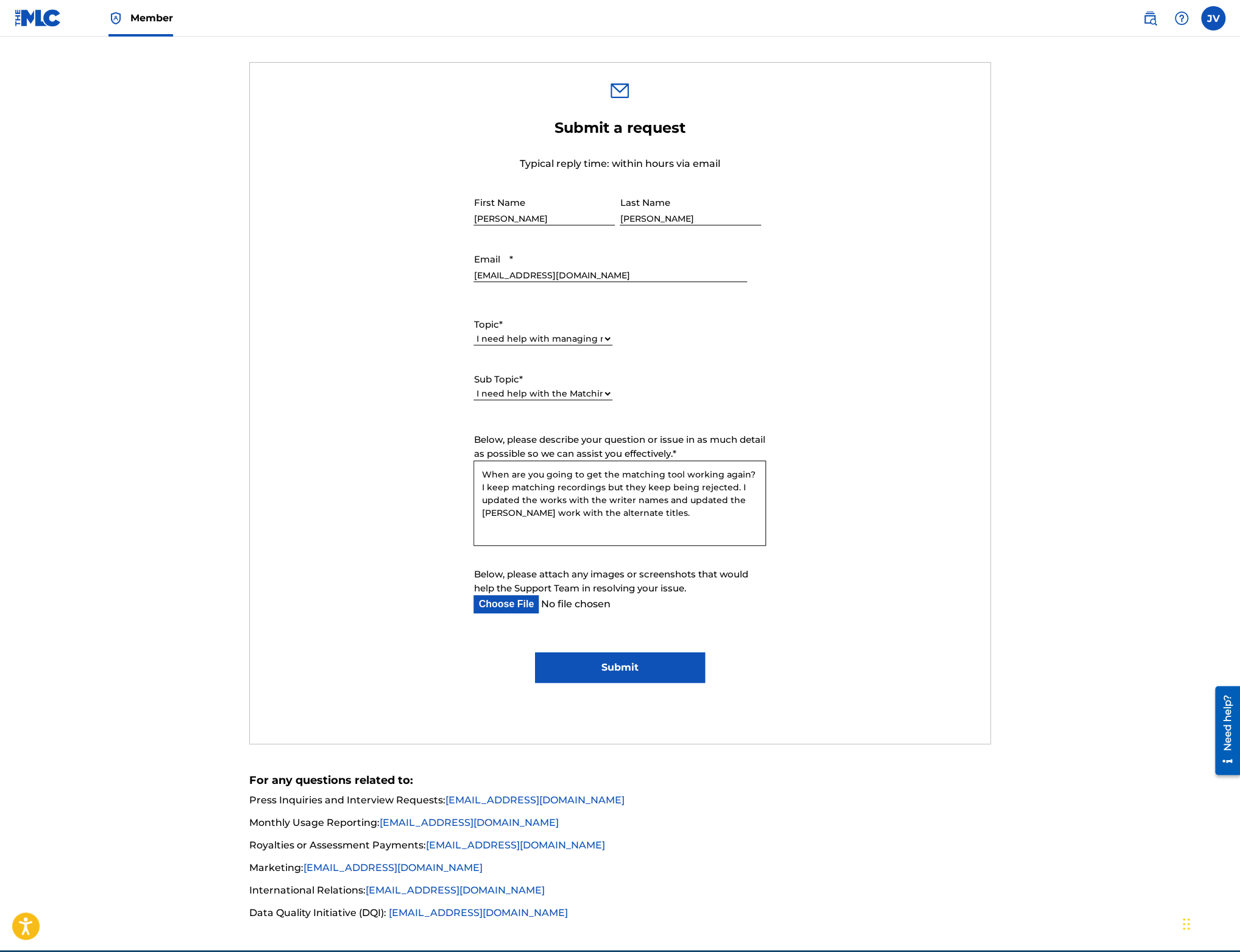
click at [626, 515] on textarea "When are you going to get the matching tool working again? I keep matching reco…" at bounding box center [620, 503] width 293 height 85
click at [686, 503] on textarea "When are you going to get the matching tool working again? I keep matching reco…" at bounding box center [620, 503] width 293 height 85
drag, startPoint x: 686, startPoint y: 503, endPoint x: 645, endPoint y: 506, distance: 41.1
click at [686, 503] on textarea "When are you going to get the matching tool working again? I keep matching reco…" at bounding box center [620, 503] width 293 height 85
drag, startPoint x: 562, startPoint y: 513, endPoint x: 685, endPoint y: 502, distance: 123.5
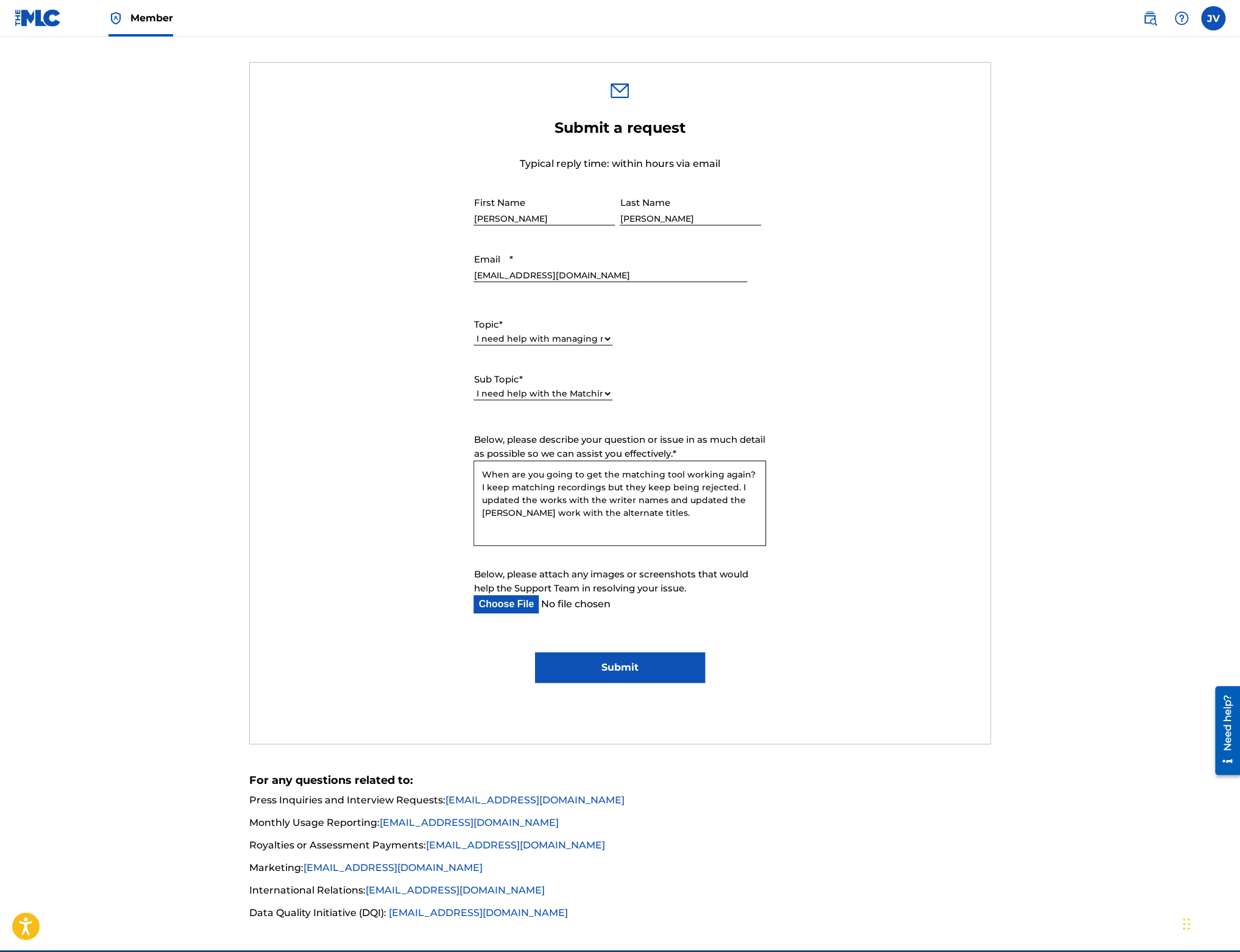
click at [685, 502] on textarea "When are you going to get the matching tool working again? I keep matching reco…" at bounding box center [620, 503] width 293 height 85
click at [757, 503] on textarea "When are you going to get the matching tool working again? I keep matching reco…" at bounding box center [620, 503] width 293 height 85
paste textarea "[PERSON_NAME] <[PERSON_NAME][EMAIL_ADDRESS][PERSON_NAME][DOMAIN_NAME]>, [PERSON…"
drag, startPoint x: 614, startPoint y: 526, endPoint x: 479, endPoint y: 523, distance: 135.0
click at [479, 523] on textarea "When are you going to get the matching tool working again? I keep matching reco…" at bounding box center [620, 503] width 293 height 85
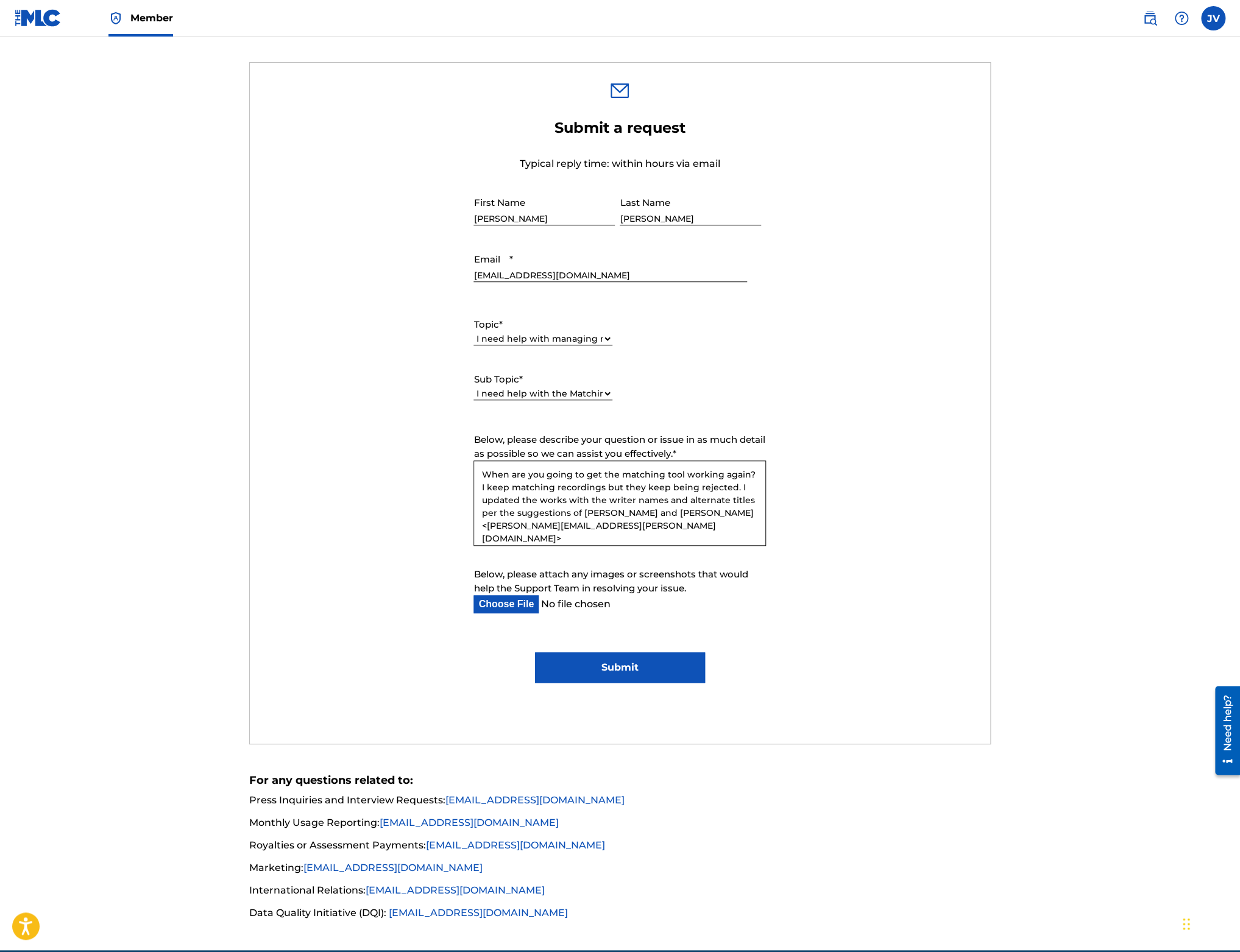
drag, startPoint x: 667, startPoint y: 530, endPoint x: 430, endPoint y: 527, distance: 237.0
click at [474, 527] on textarea "When are you going to get the matching tool working again? I keep matching reco…" at bounding box center [620, 503] width 293 height 85
click at [728, 489] on textarea "When are you going to get the matching tool working again? I keep matching reco…" at bounding box center [620, 503] width 293 height 85
click at [650, 527] on textarea "When are you going to get the matching tool working again? I keep matching reco…" at bounding box center [620, 503] width 293 height 85
type textarea "When are you going to get the matching tool working again? I keep matching reco…"
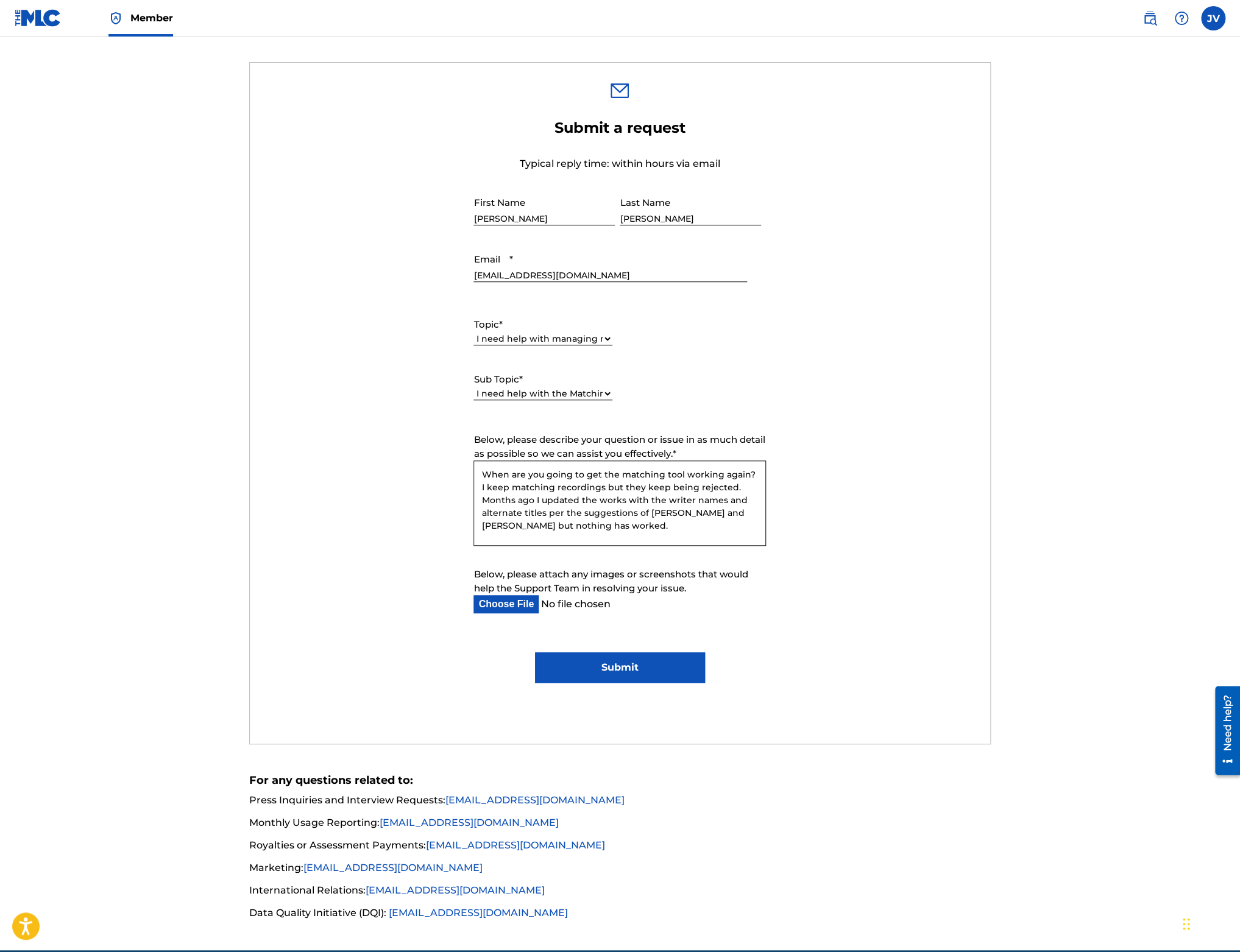
click at [625, 671] on input "Submit" at bounding box center [620, 668] width 170 height 31
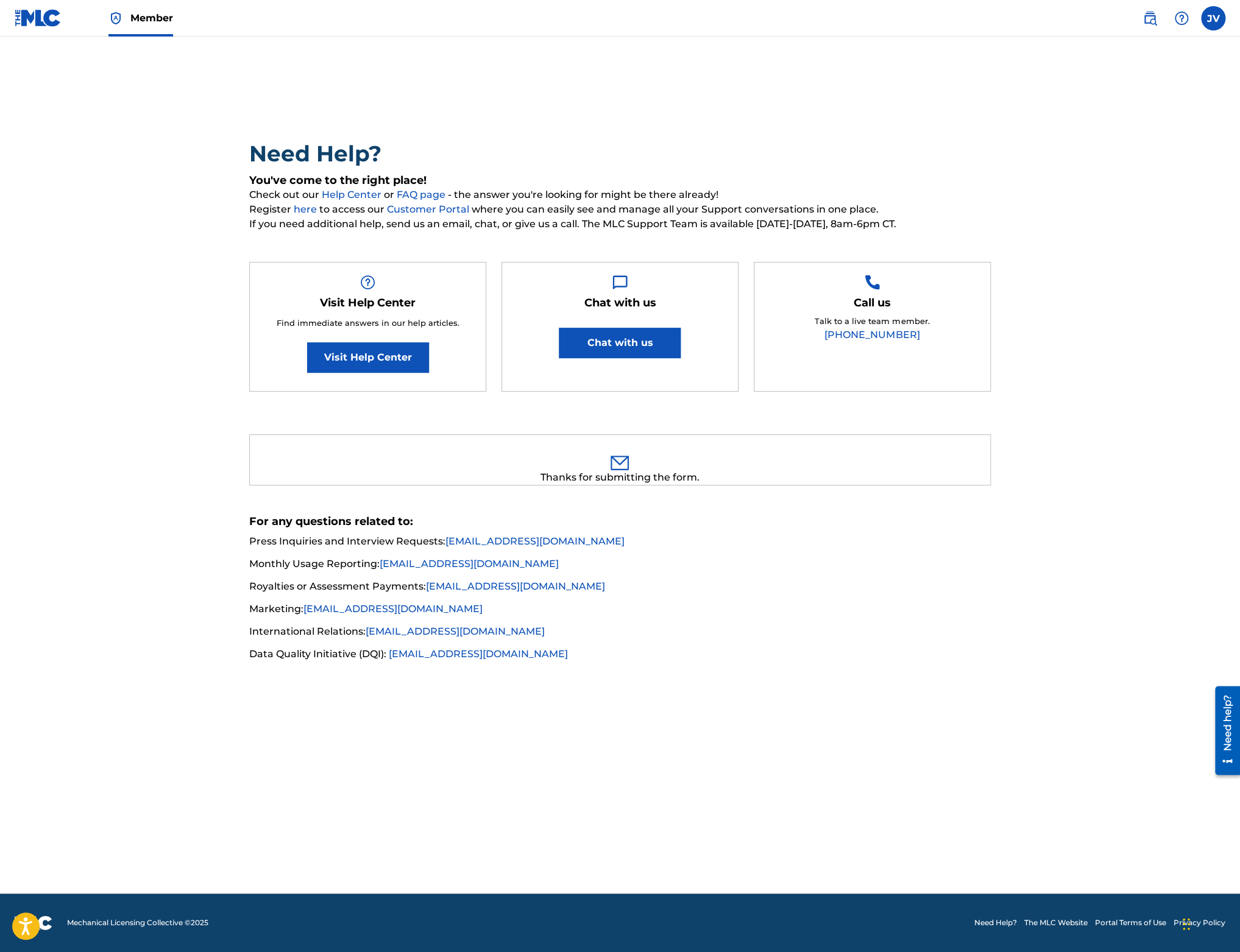
scroll to position [0, 0]
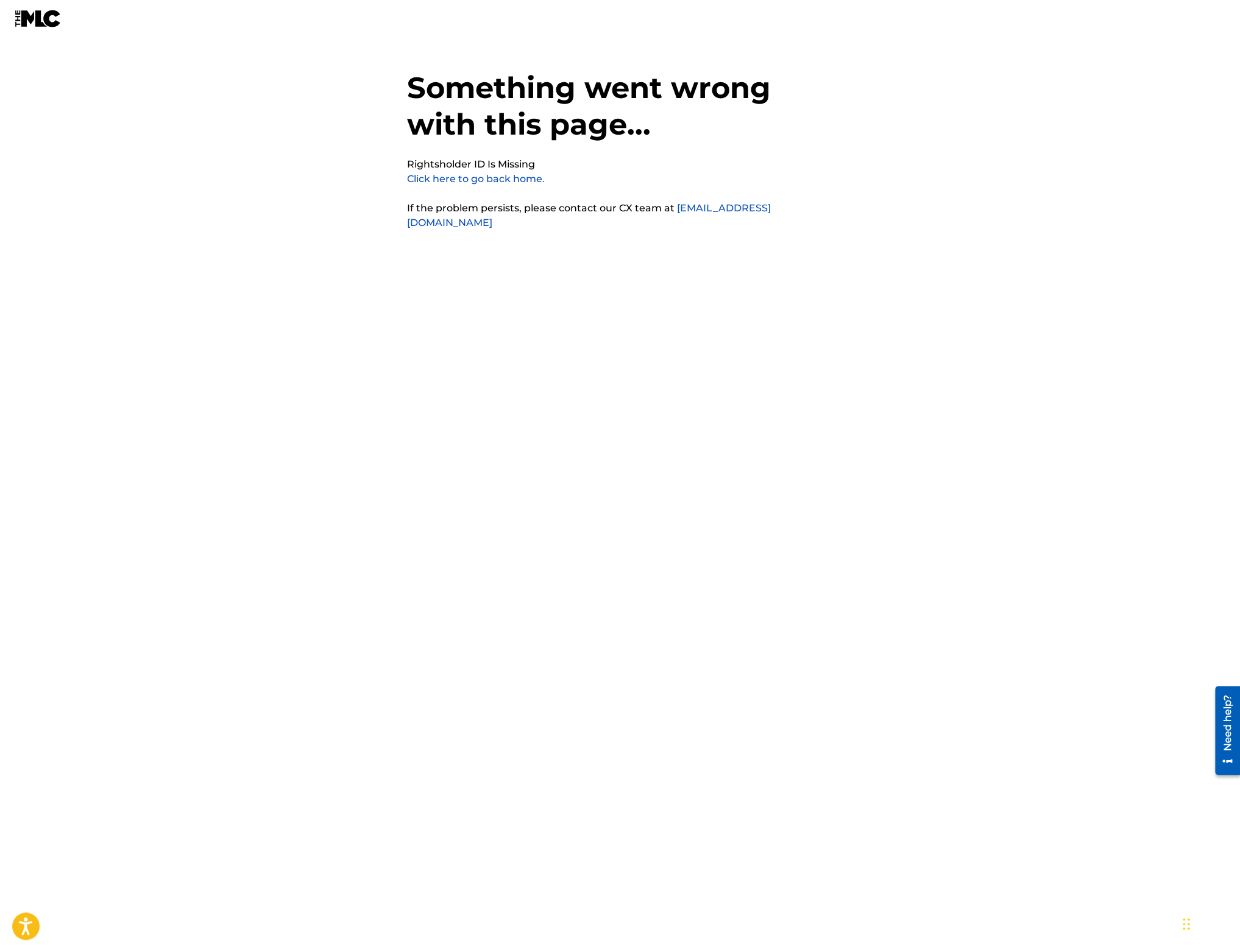
click at [48, 24] on img at bounding box center [38, 18] width 47 height 17
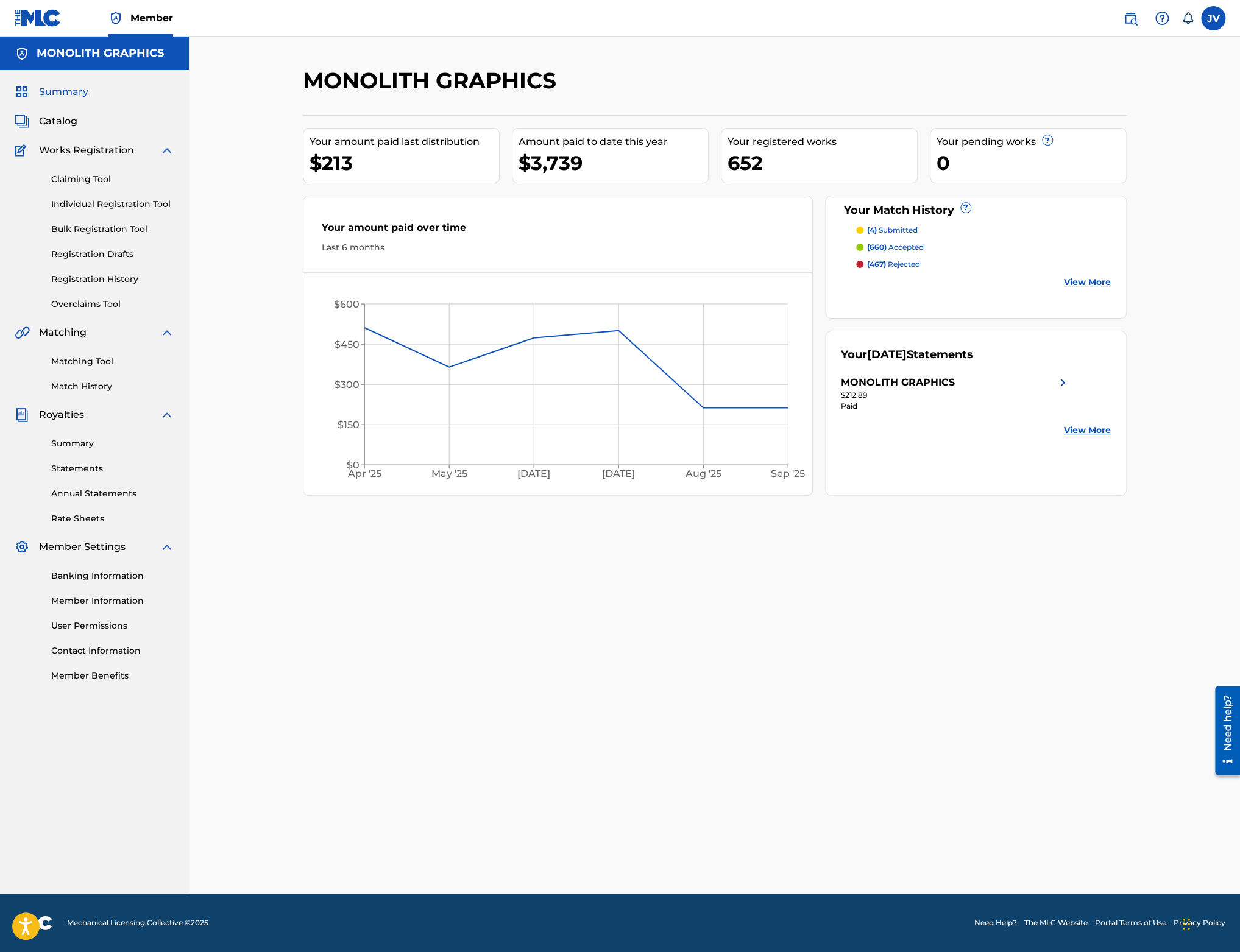
click at [93, 383] on link "Match History" at bounding box center [113, 386] width 123 height 12
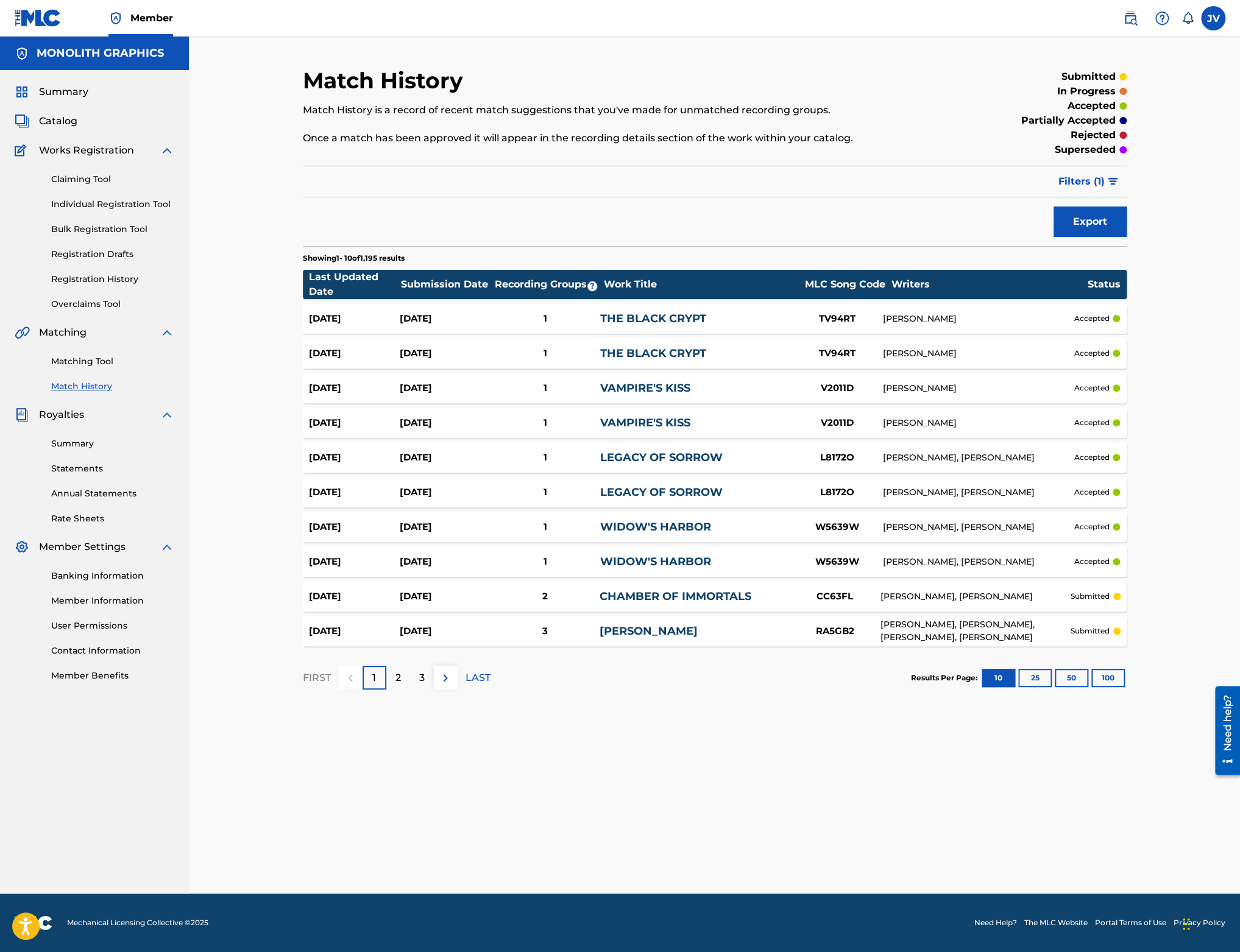
click at [1092, 182] on span "Filters ( 1 )" at bounding box center [1082, 182] width 46 height 15
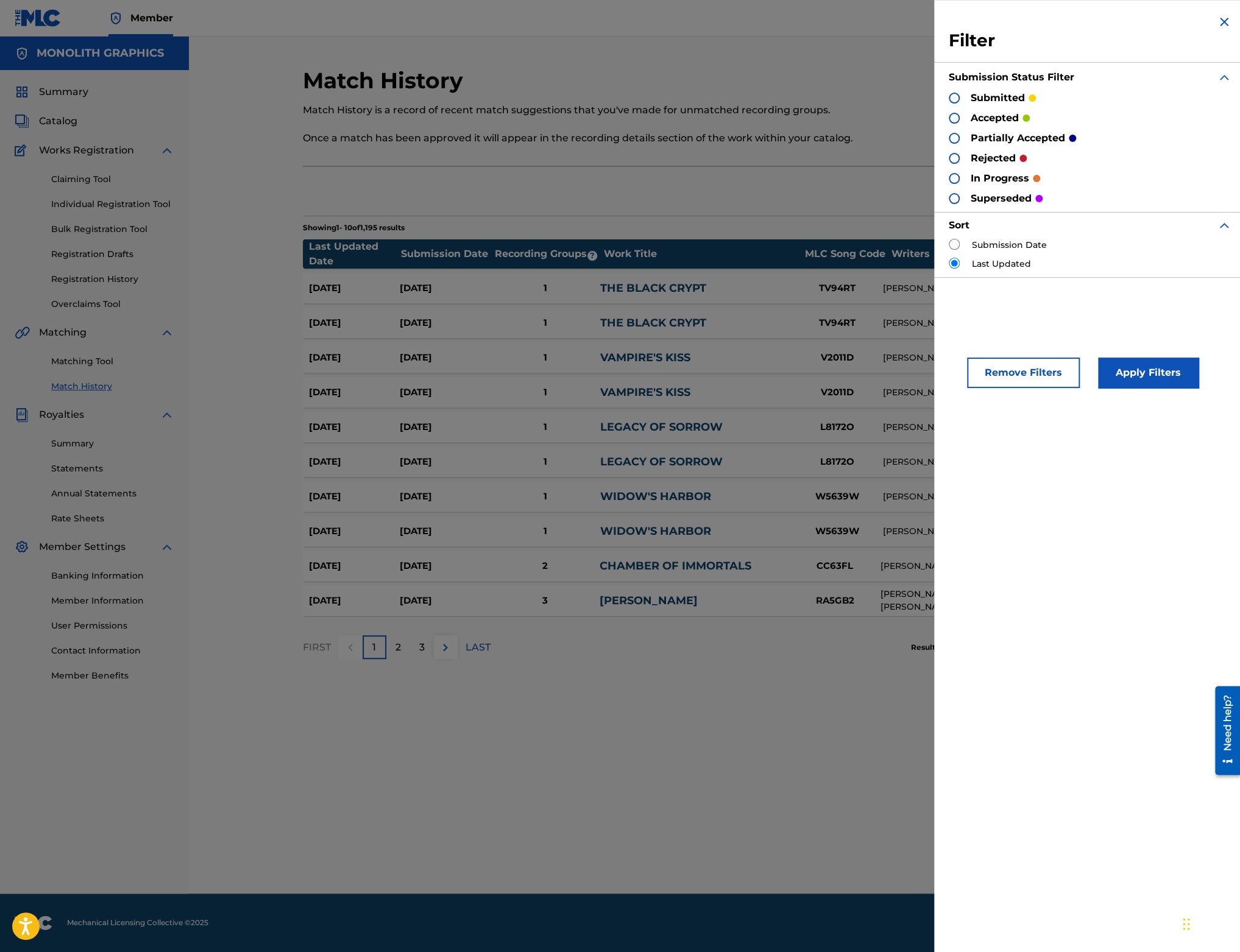
click at [996, 159] on p "rejected" at bounding box center [993, 158] width 45 height 15
click at [955, 161] on div at bounding box center [954, 158] width 11 height 11
click at [956, 246] on input "radio" at bounding box center [954, 244] width 11 height 11
radio input "true"
click at [1124, 362] on button "Apply Filters" at bounding box center [1148, 372] width 100 height 31
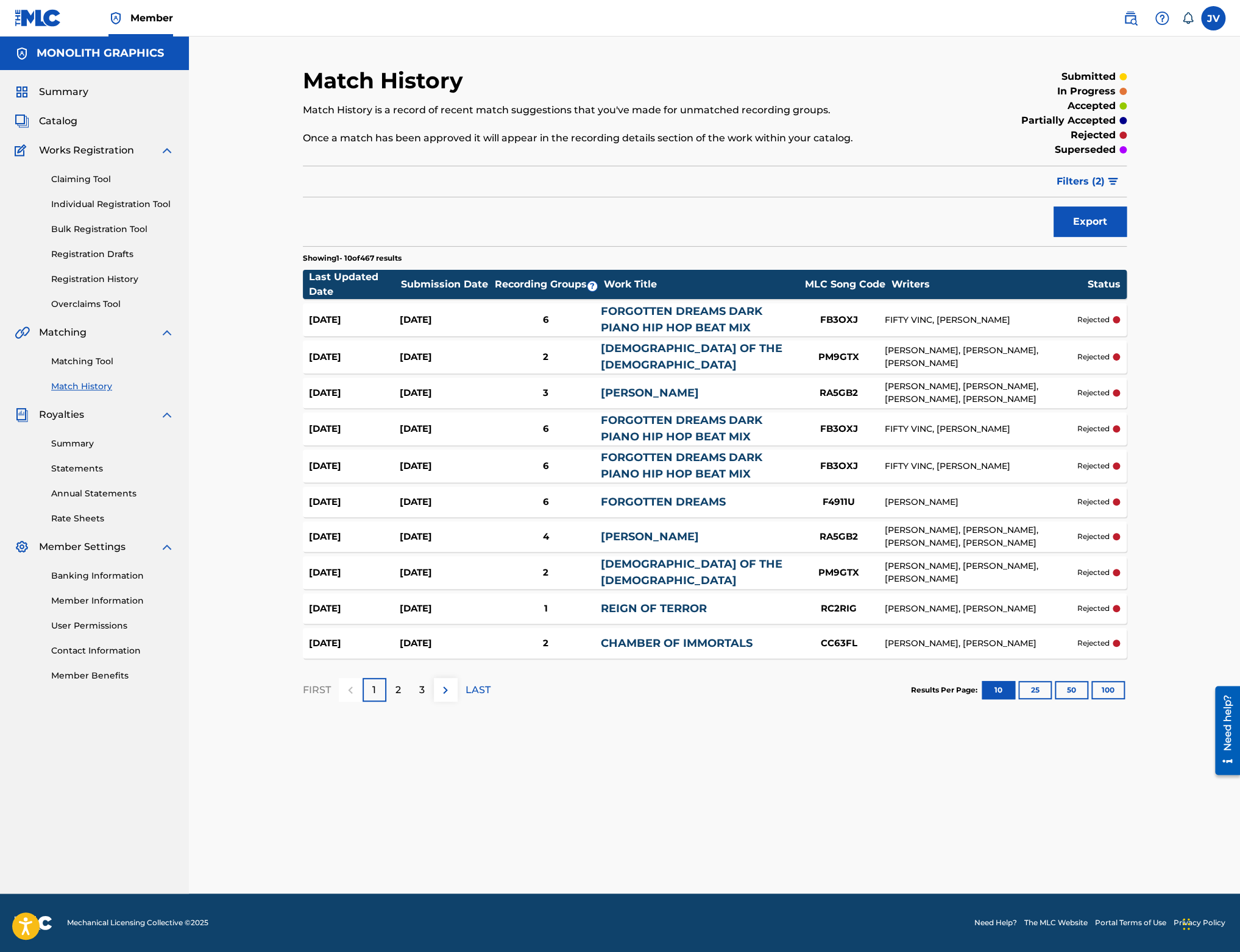
click at [1121, 681] on button "100" at bounding box center [1107, 690] width 33 height 18
